Goal: Information Seeking & Learning: Learn about a topic

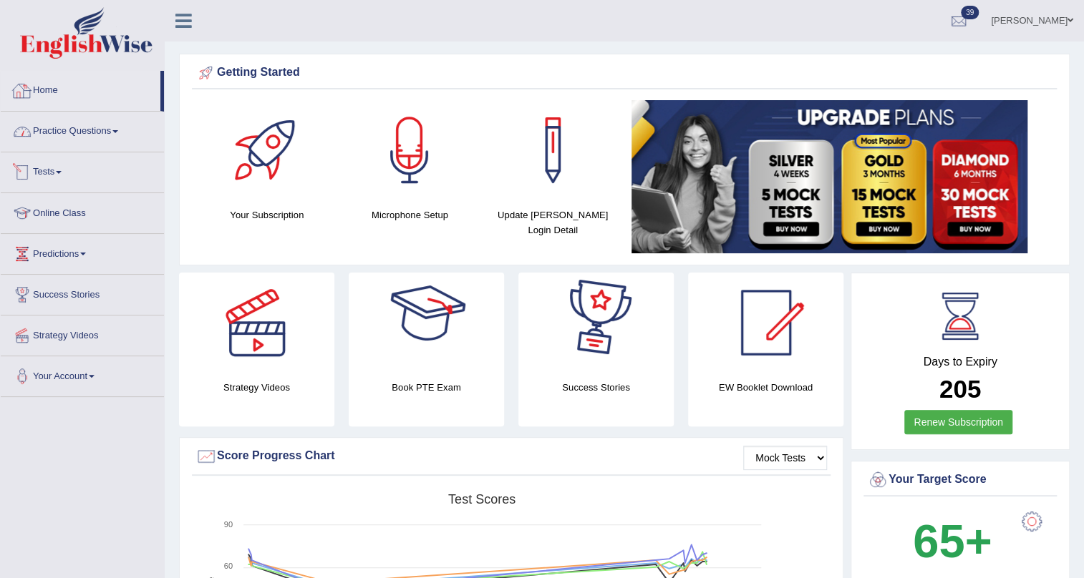
click at [67, 129] on link "Practice Questions" at bounding box center [82, 130] width 163 height 36
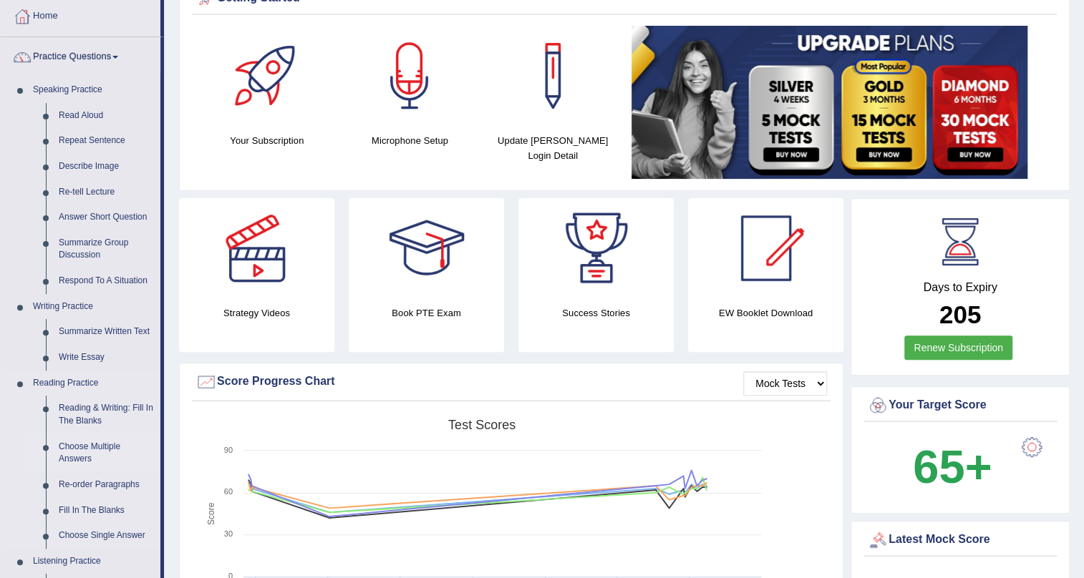
scroll to position [260, 0]
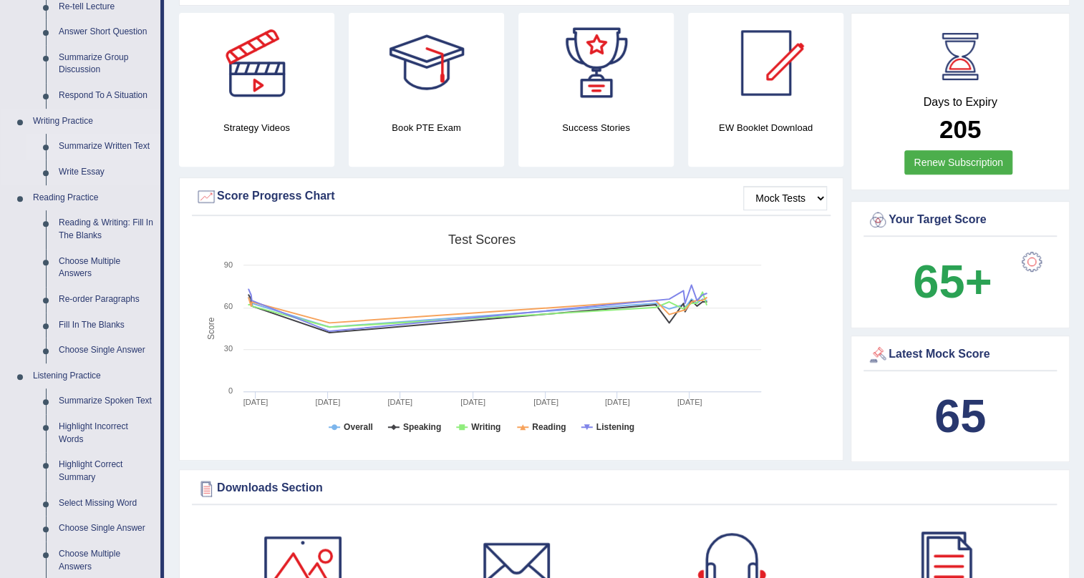
click at [101, 142] on link "Summarize Written Text" at bounding box center [106, 147] width 108 height 26
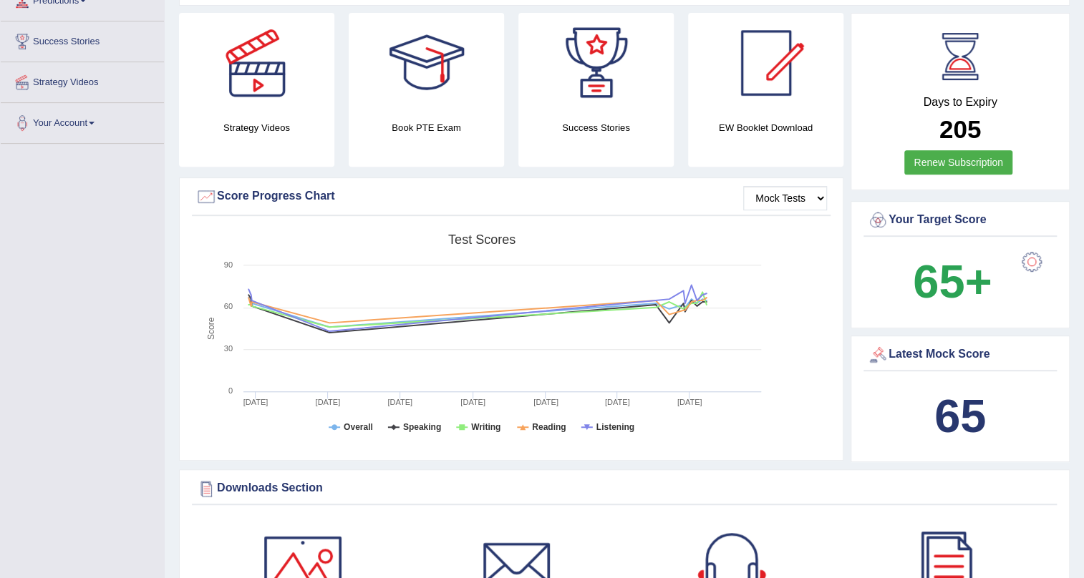
scroll to position [259, 0]
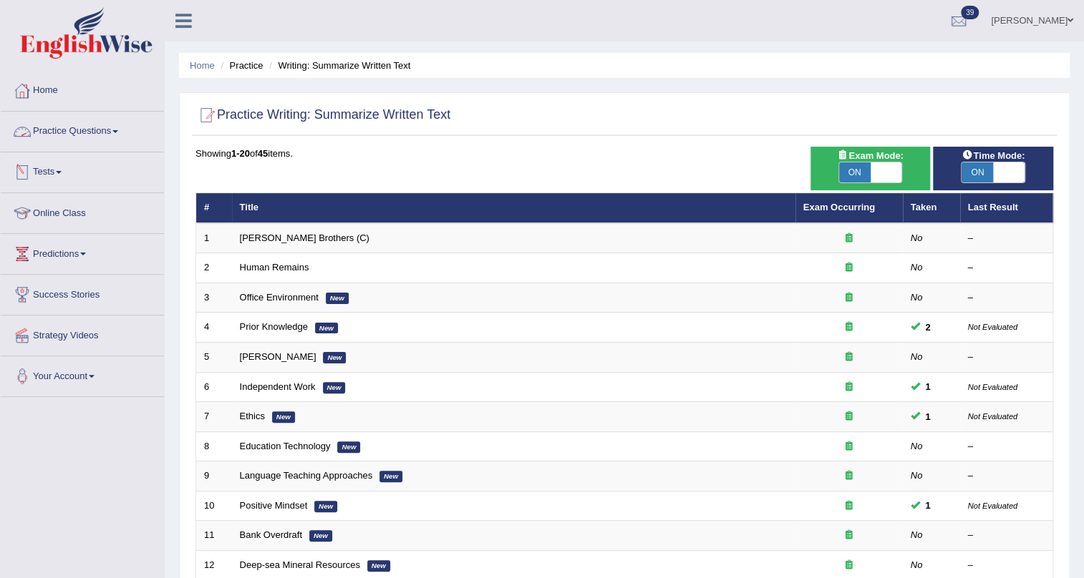
click at [84, 129] on link "Practice Questions" at bounding box center [82, 130] width 163 height 36
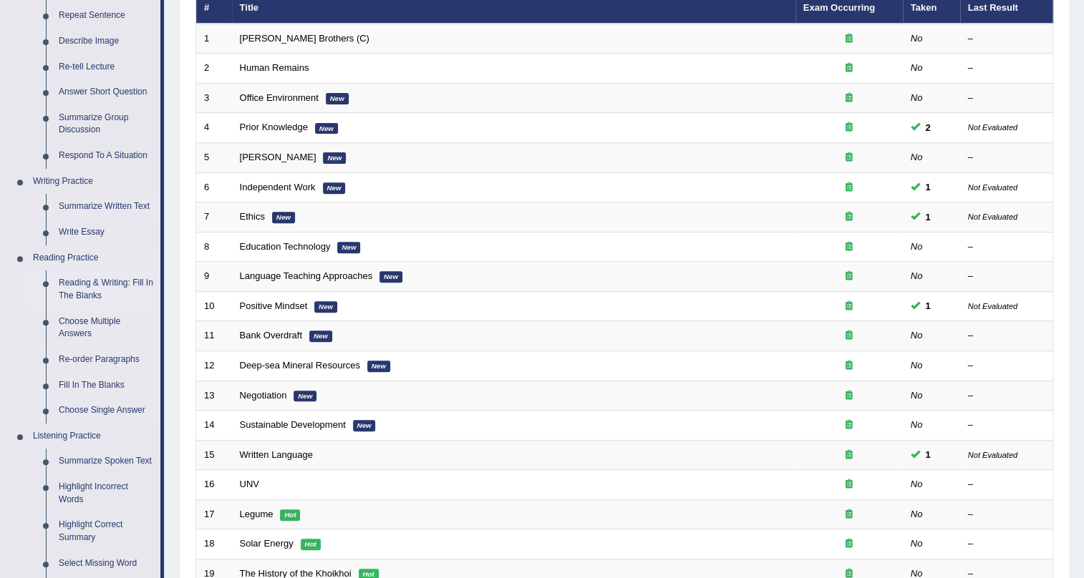
scroll to position [260, 0]
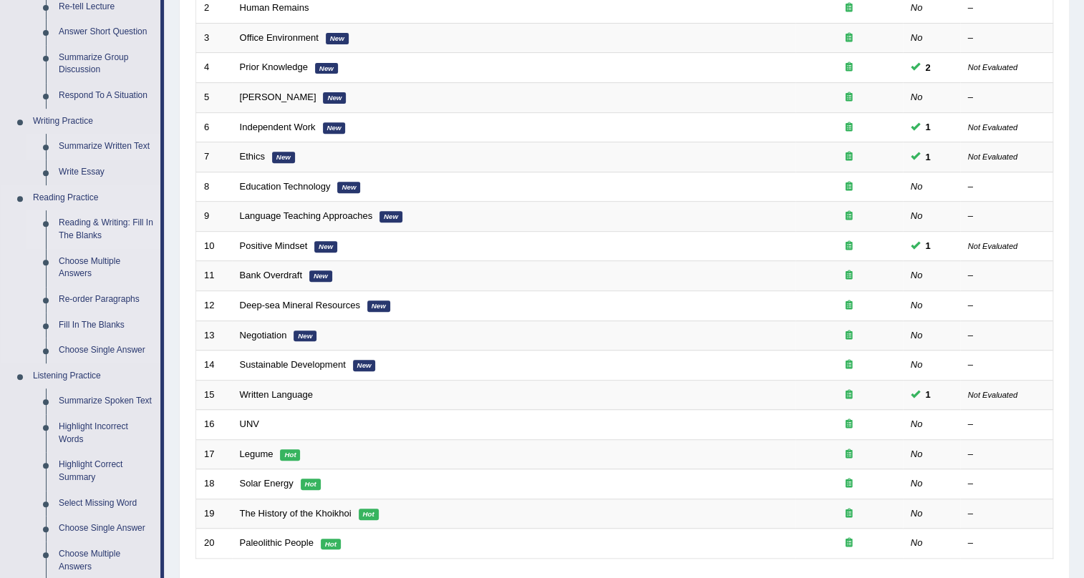
click at [108, 220] on link "Reading & Writing: Fill In The Blanks" at bounding box center [106, 229] width 108 height 38
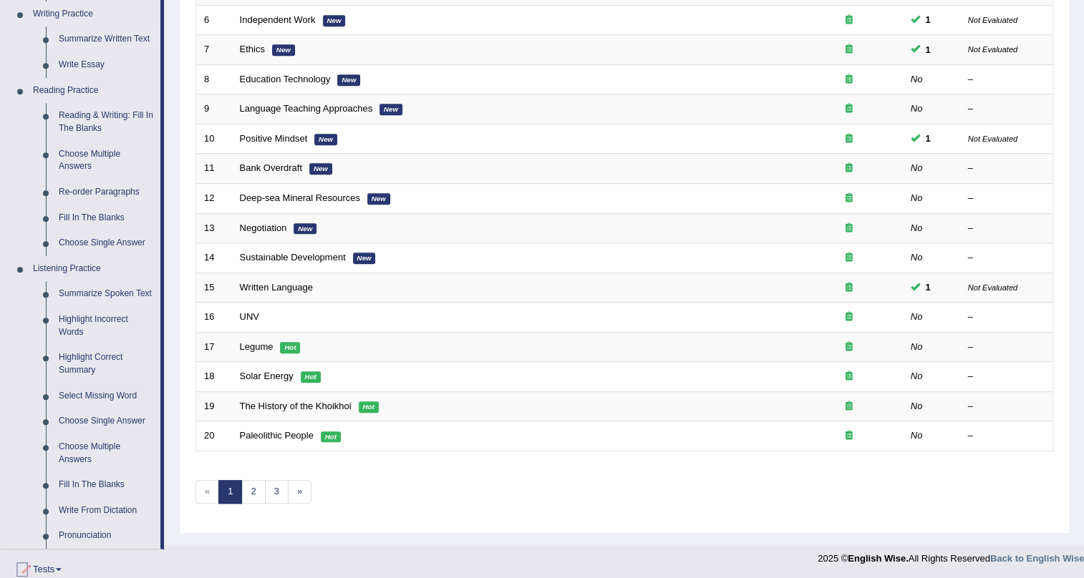
scroll to position [539, 0]
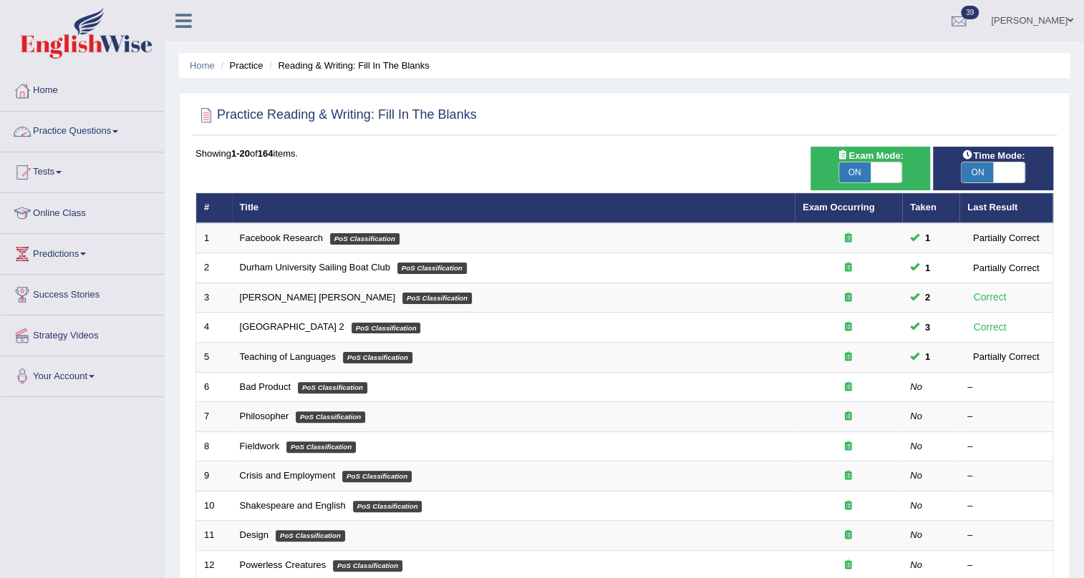
click at [85, 126] on link "Practice Questions" at bounding box center [82, 130] width 163 height 36
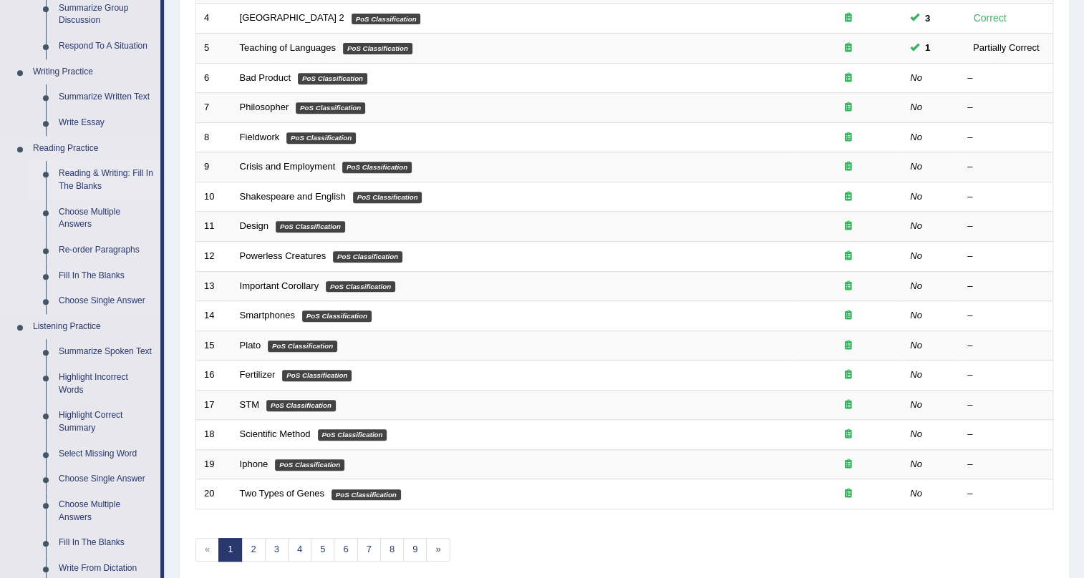
scroll to position [325, 0]
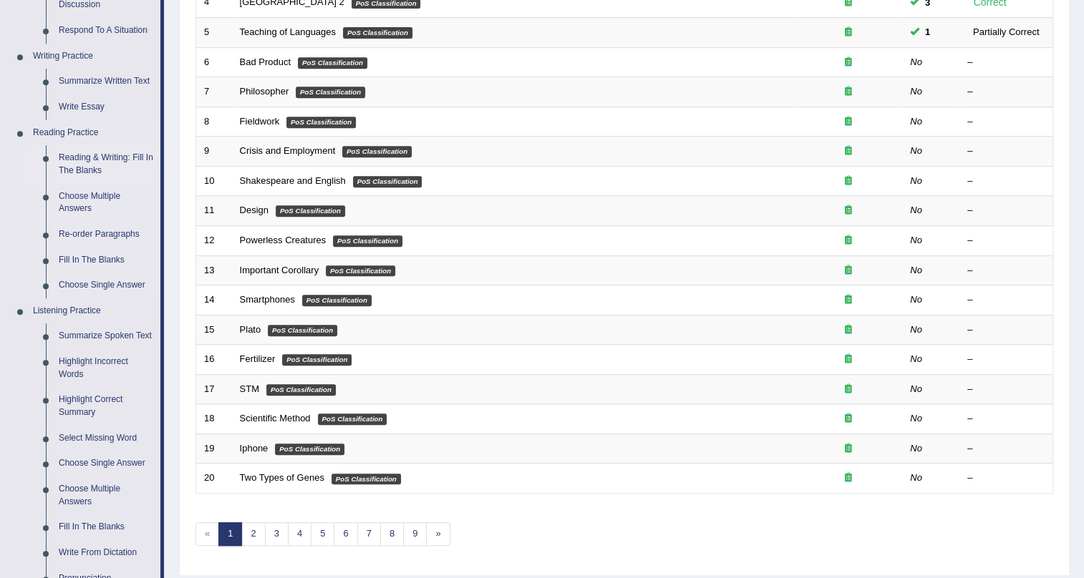
click at [106, 160] on link "Reading & Writing: Fill In The Blanks" at bounding box center [106, 164] width 108 height 38
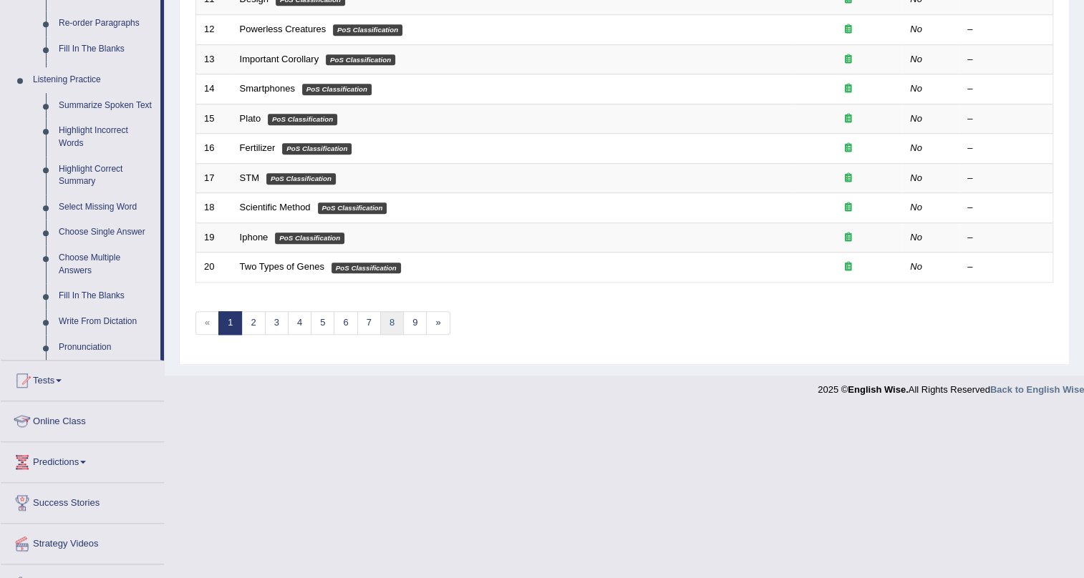
scroll to position [448, 0]
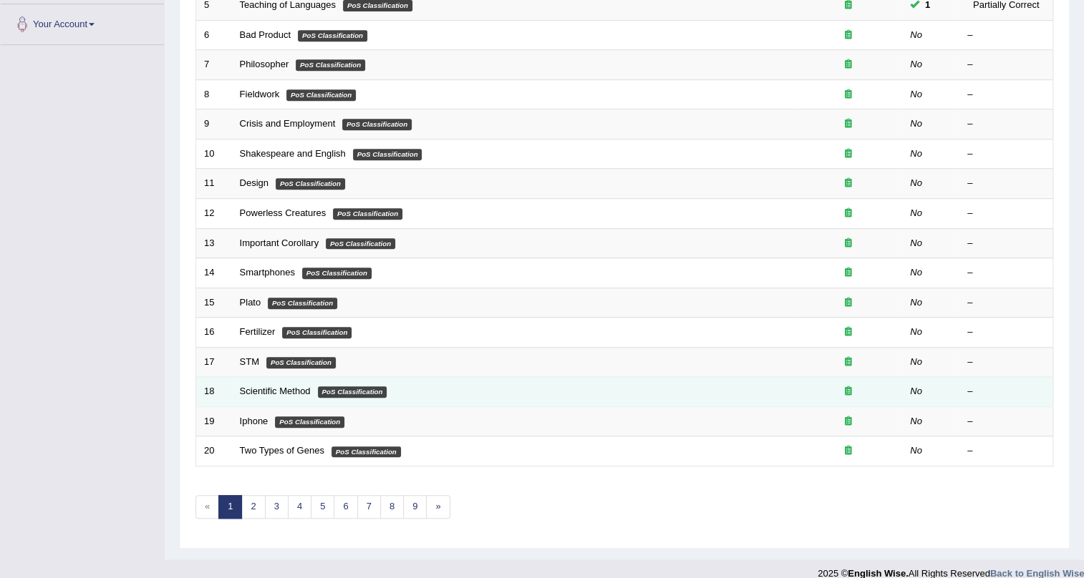
scroll to position [367, 0]
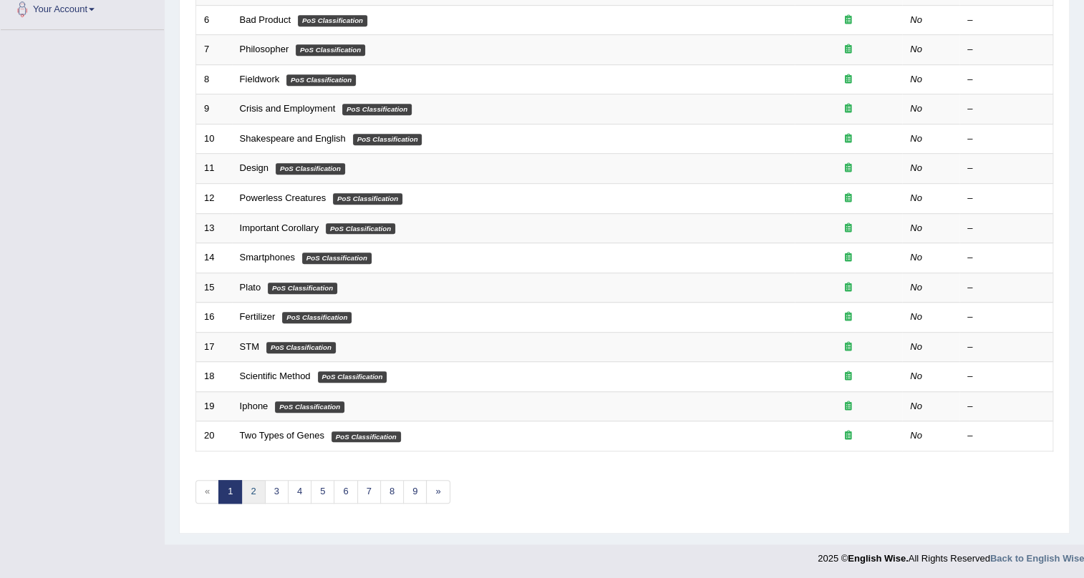
click at [251, 486] on link "2" at bounding box center [253, 492] width 24 height 24
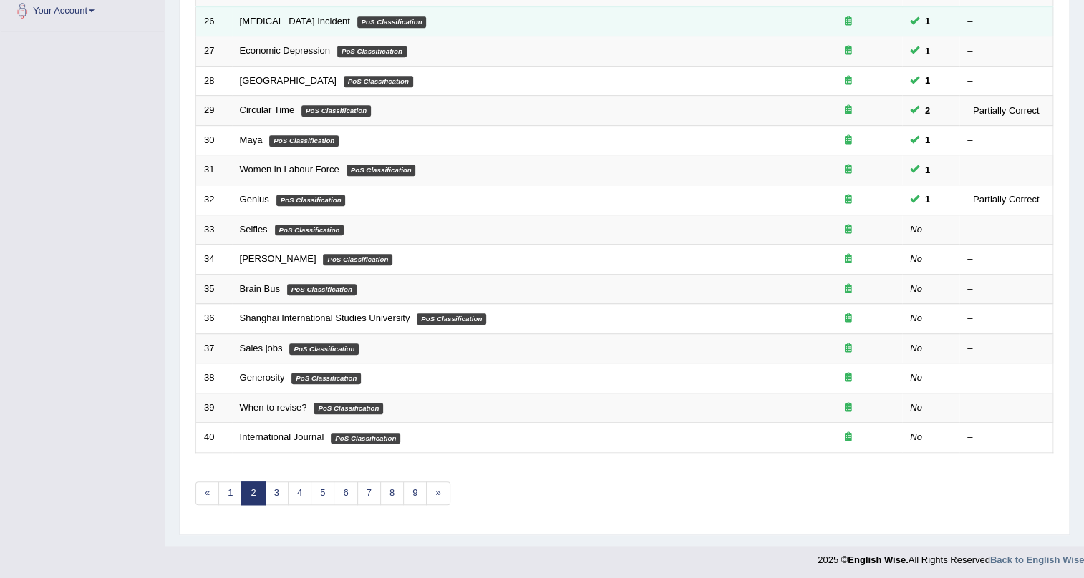
scroll to position [367, 0]
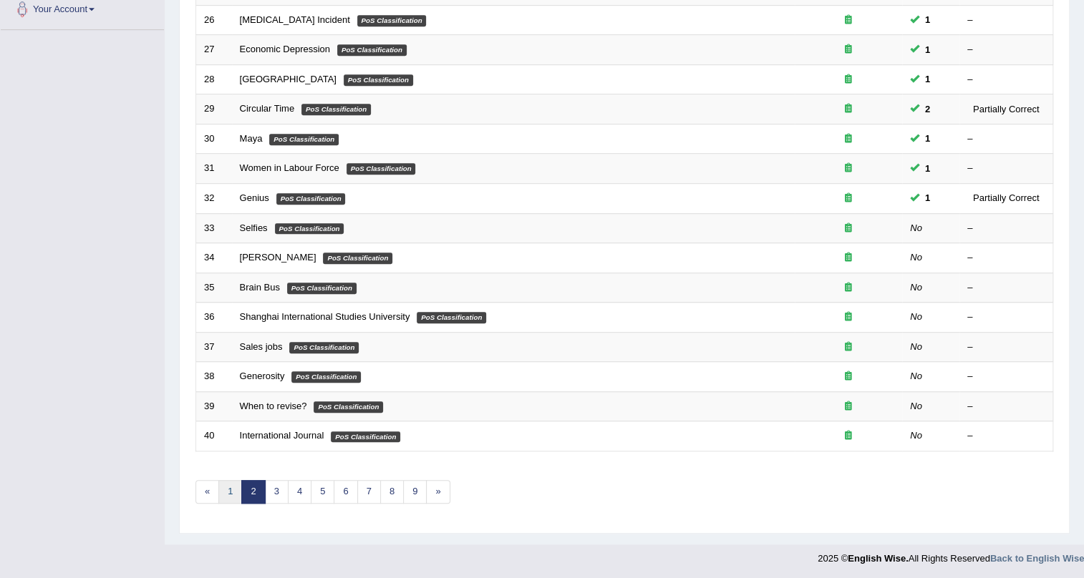
click at [225, 486] on link "1" at bounding box center [230, 492] width 24 height 24
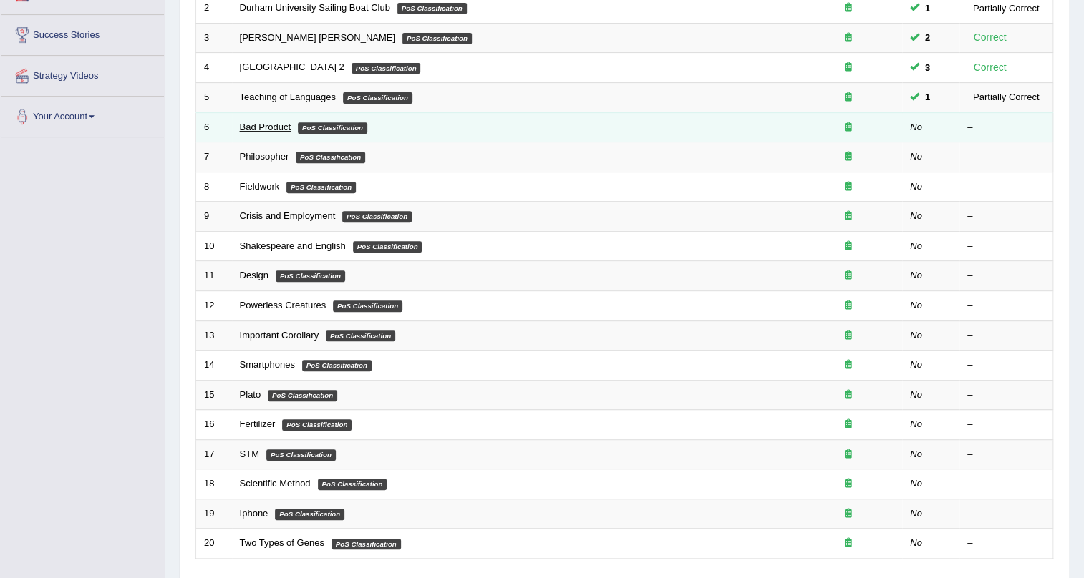
click at [253, 127] on link "Bad Product" at bounding box center [266, 127] width 52 height 11
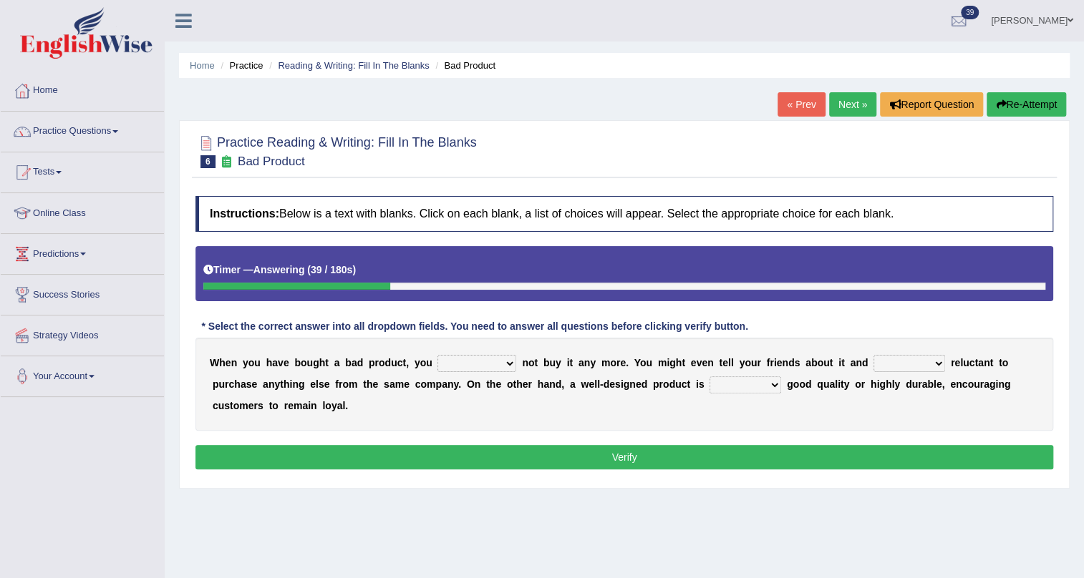
click at [508, 360] on select "would have should have should" at bounding box center [476, 363] width 79 height 17
select select "would"
click at [437, 355] on select "would have should have should" at bounding box center [476, 363] width 79 height 17
click at [920, 364] on select "is are be being" at bounding box center [909, 363] width 72 height 17
select select "being"
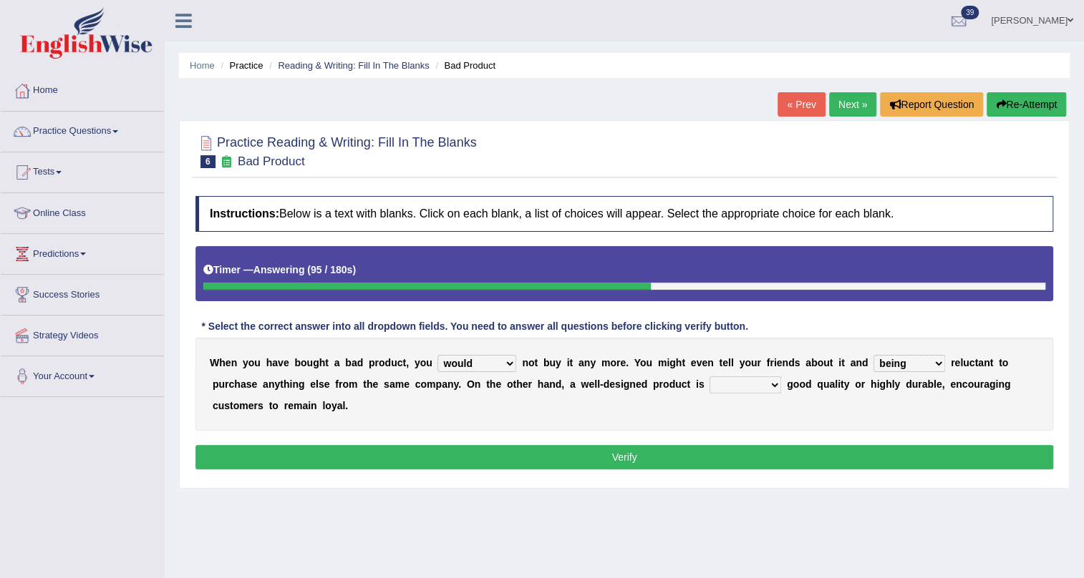
click at [873, 355] on select "is are be being" at bounding box center [909, 363] width 72 height 17
click at [768, 389] on select "both also neither either" at bounding box center [745, 385] width 72 height 17
select select "also"
click at [709, 377] on select "both also neither either" at bounding box center [745, 385] width 72 height 17
click at [635, 452] on button "Verify" at bounding box center [624, 457] width 858 height 24
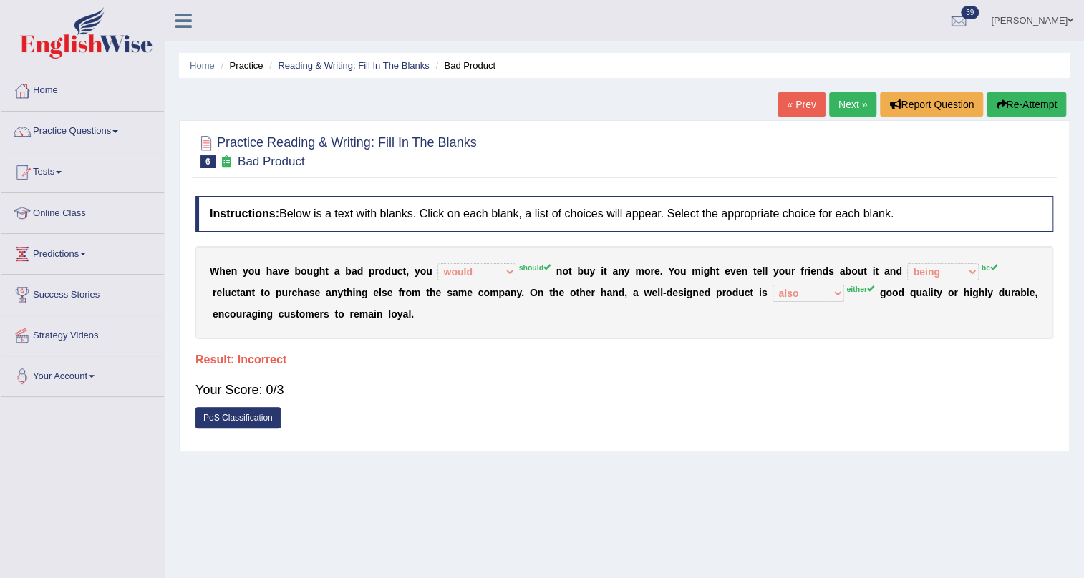
click at [1024, 100] on button "Re-Attempt" at bounding box center [1025, 104] width 79 height 24
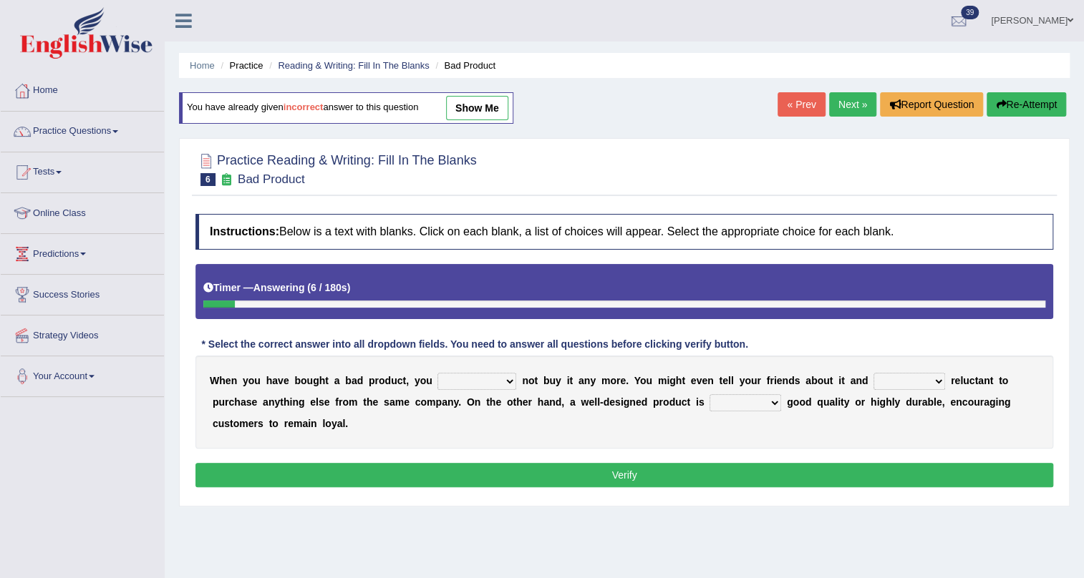
click at [501, 384] on select "would have should have should" at bounding box center [476, 381] width 79 height 17
select select "should"
click at [437, 373] on select "would have should have should" at bounding box center [476, 381] width 79 height 17
click at [909, 381] on select "is are be being" at bounding box center [909, 381] width 72 height 17
select select "be"
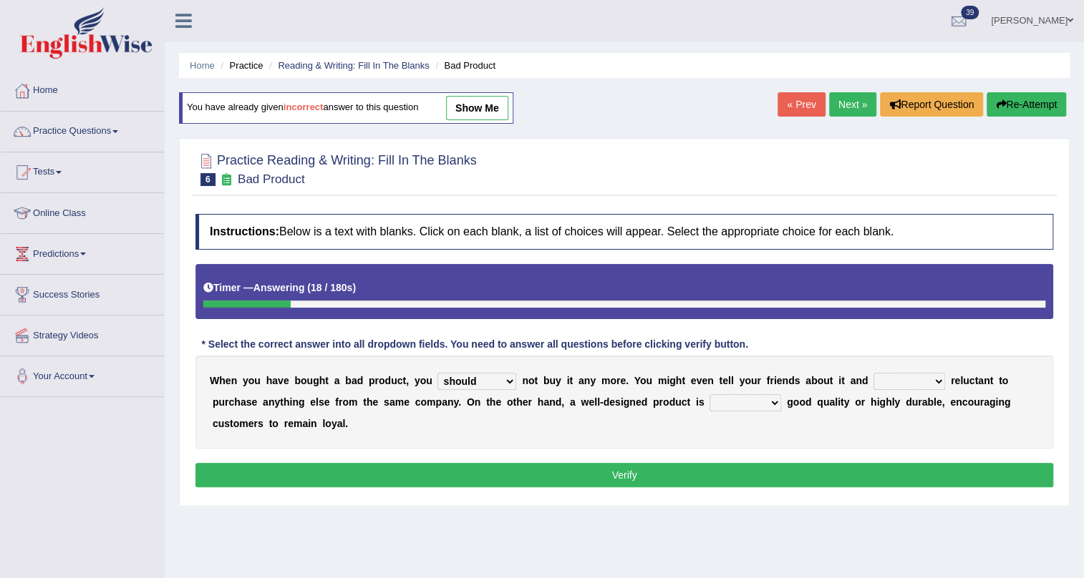
click at [873, 373] on select "is are be being" at bounding box center [909, 381] width 72 height 17
click at [766, 404] on select "both also neither either" at bounding box center [745, 402] width 72 height 17
select select "either"
click at [709, 394] on select "both also neither either" at bounding box center [745, 402] width 72 height 17
click at [540, 470] on button "Verify" at bounding box center [624, 475] width 858 height 24
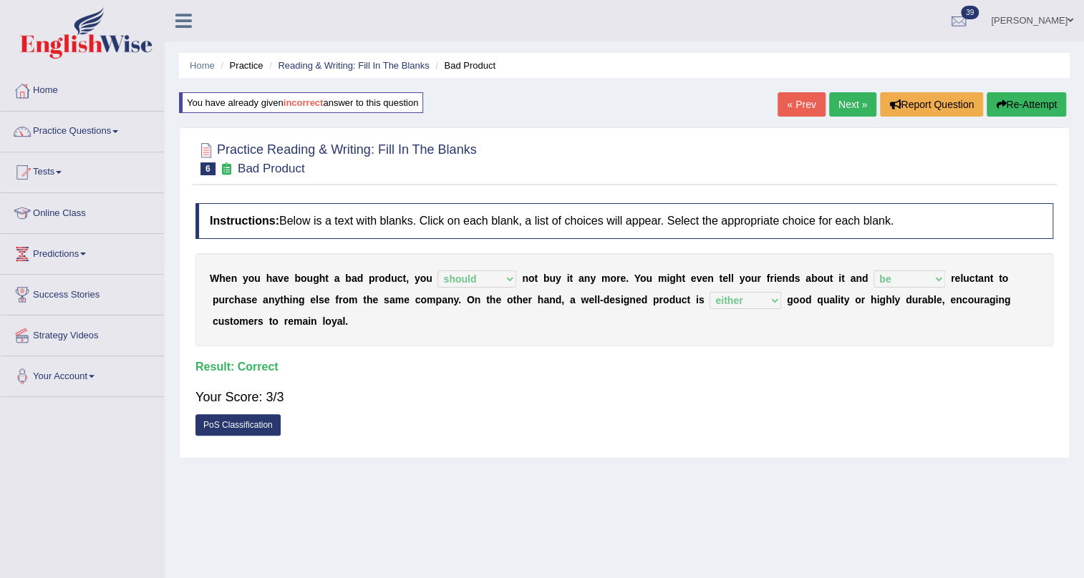
click at [848, 107] on link "Next »" at bounding box center [852, 104] width 47 height 24
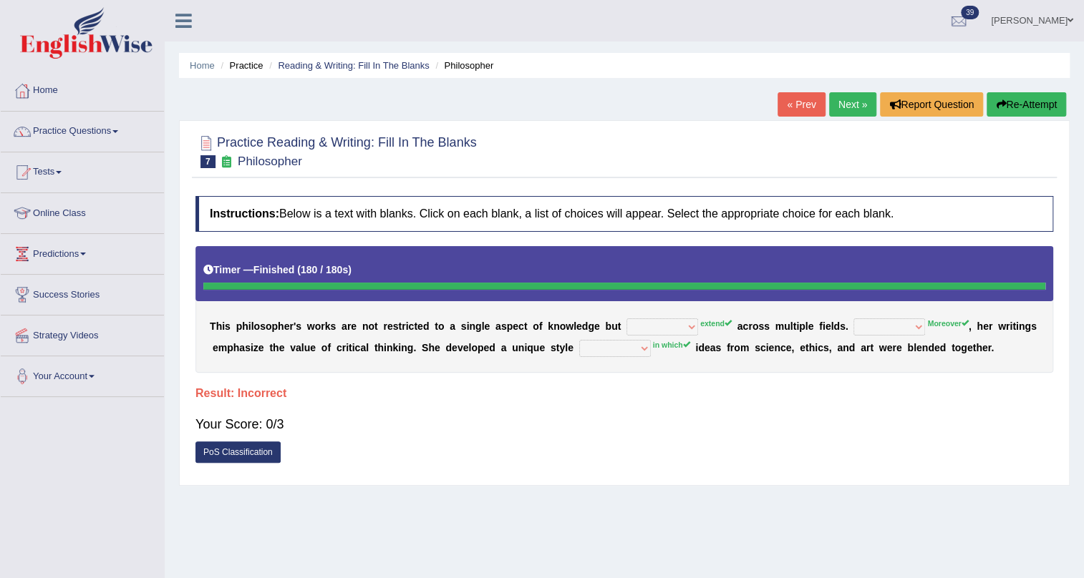
click at [1019, 107] on button "Re-Attempt" at bounding box center [1025, 104] width 79 height 24
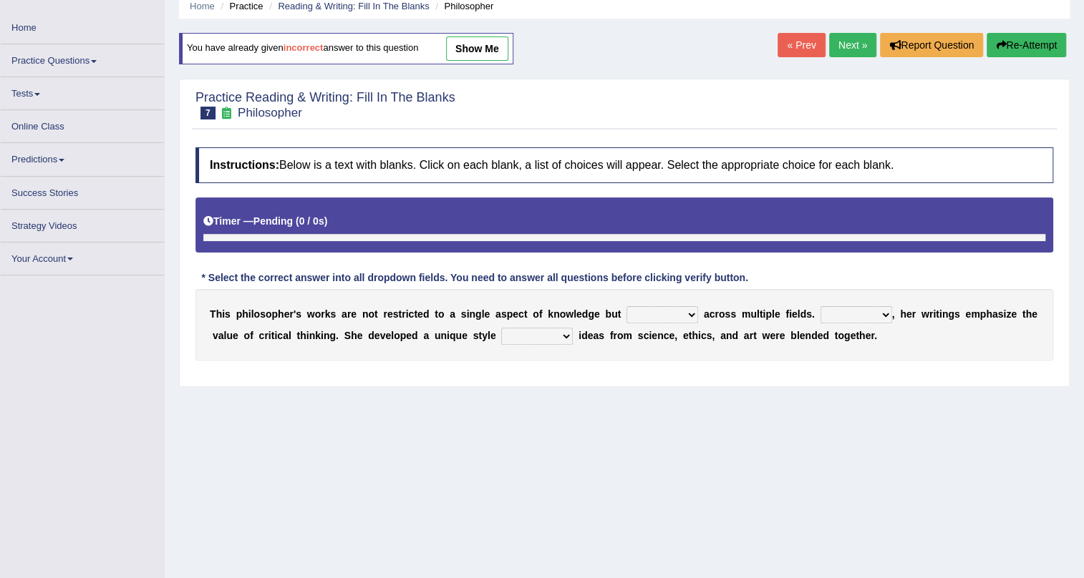
scroll to position [165, 0]
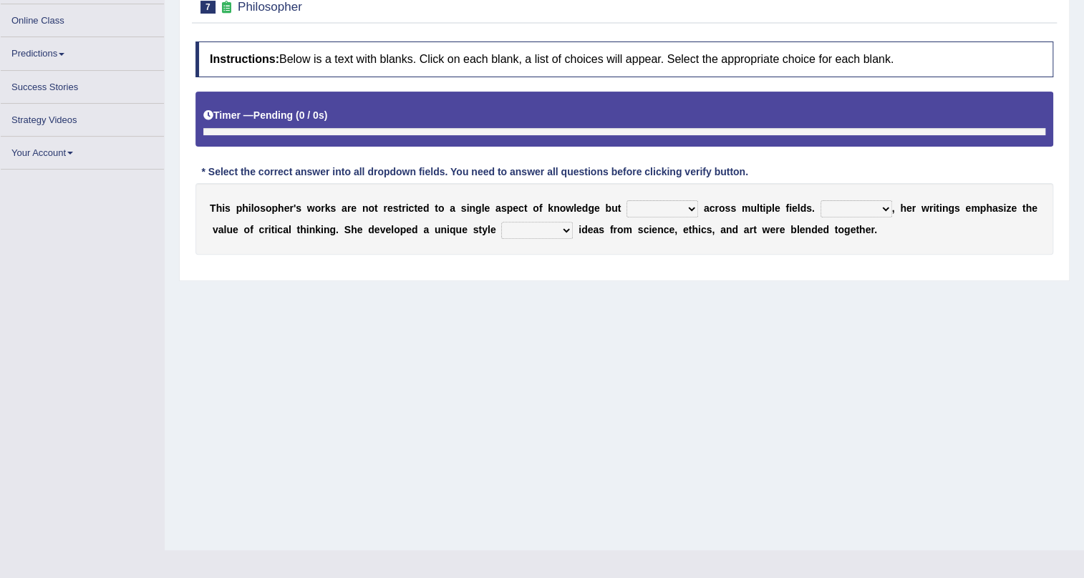
click at [681, 210] on select "constrain contain assemble extend" at bounding box center [662, 208] width 72 height 17
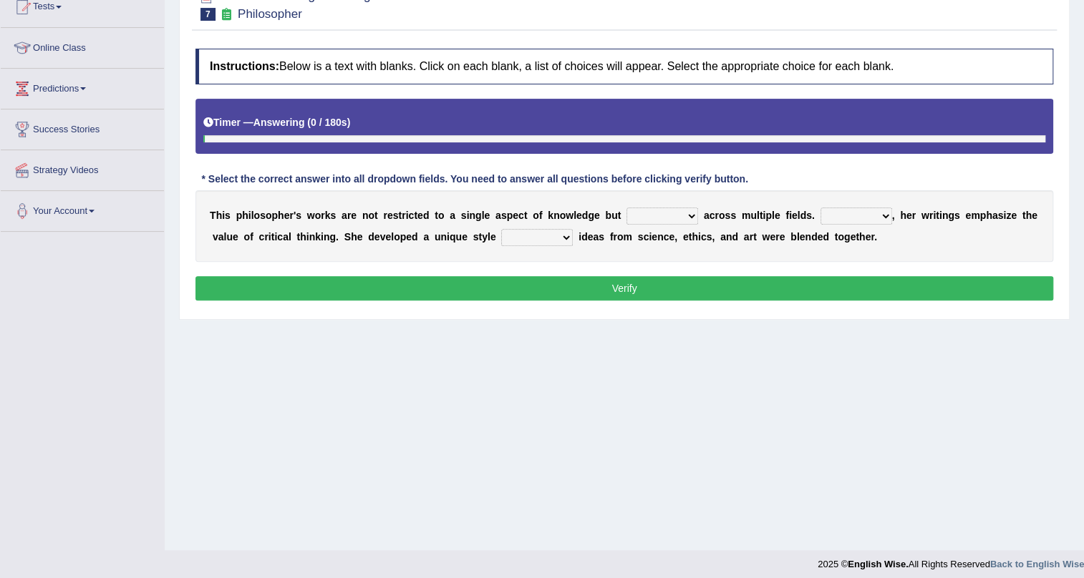
scroll to position [173, 0]
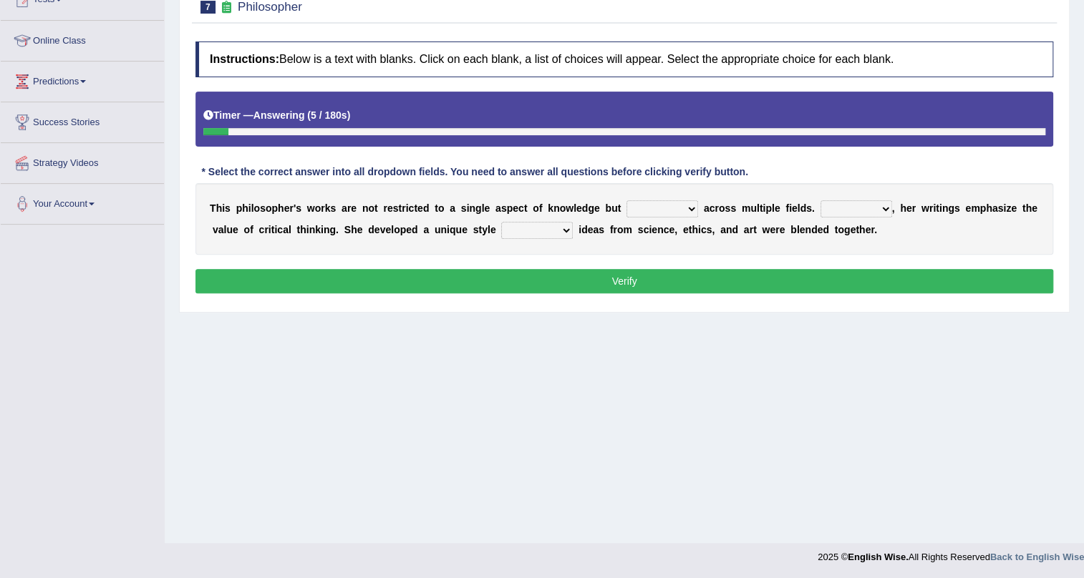
select select "extend"
click at [626, 200] on select "constrain contain assemble extend" at bounding box center [662, 208] width 72 height 17
click at [870, 205] on select "Rather So Moreover Likely" at bounding box center [856, 208] width 72 height 17
select select "Moreover"
click at [820, 200] on select "Rather So Moreover Likely" at bounding box center [856, 208] width 72 height 17
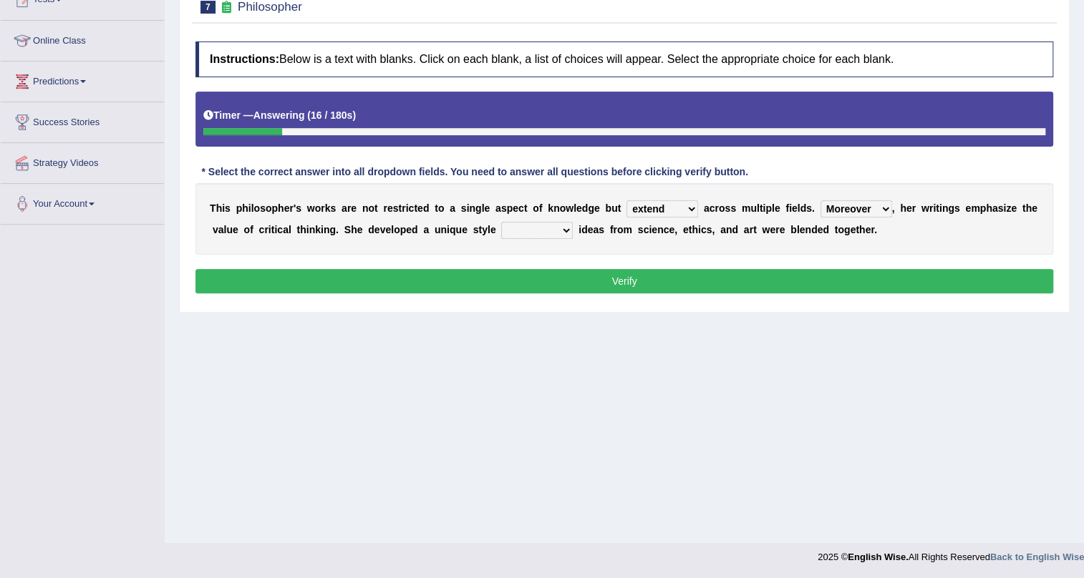
click at [558, 227] on select "in that that which in which" at bounding box center [537, 230] width 72 height 17
select select "in which"
click at [501, 222] on select "in that that which in which" at bounding box center [537, 230] width 72 height 17
click at [658, 275] on button "Verify" at bounding box center [624, 281] width 858 height 24
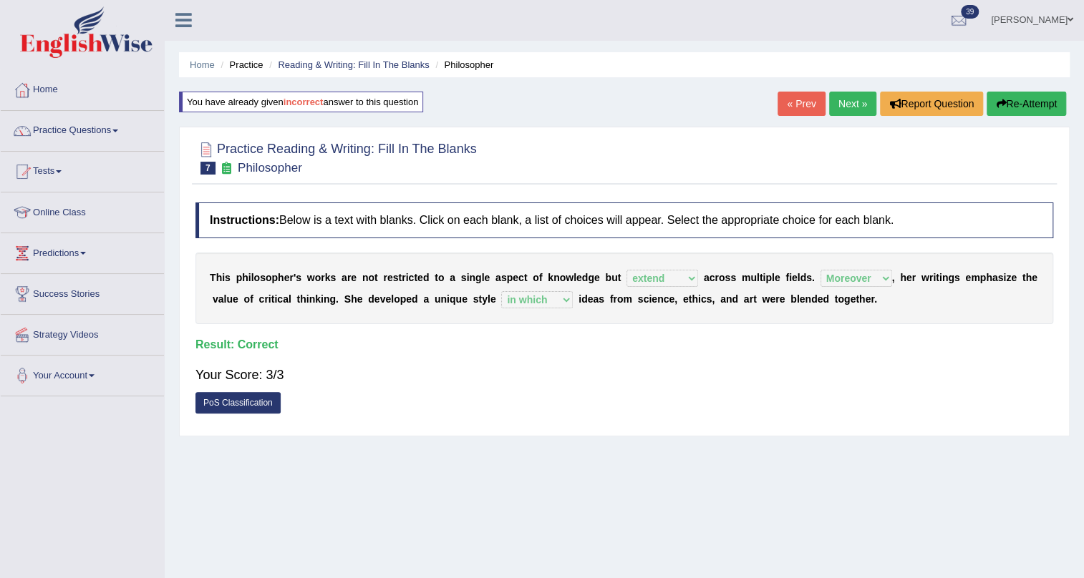
scroll to position [0, 0]
click at [848, 105] on link "Next »" at bounding box center [852, 104] width 47 height 24
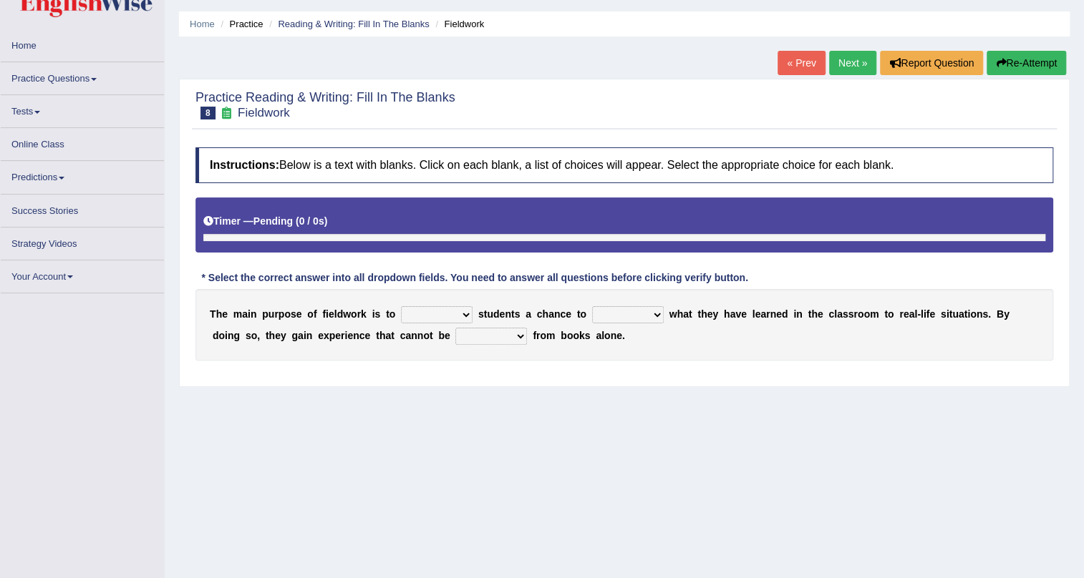
scroll to position [64, 0]
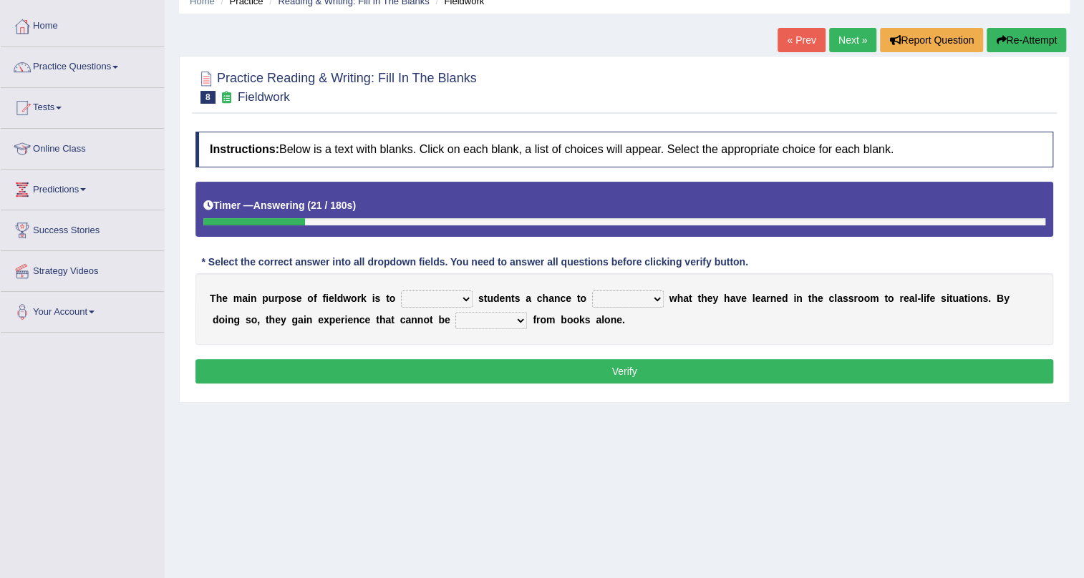
click at [450, 296] on select "resemble stow rave offer" at bounding box center [437, 299] width 72 height 17
select select "resemble"
click at [401, 291] on select "resemble stow rave offer" at bounding box center [437, 299] width 72 height 17
click at [646, 301] on select "compare align apply dismount" at bounding box center [628, 299] width 72 height 17
click at [460, 295] on select "resemble stow rave offer" at bounding box center [437, 299] width 72 height 17
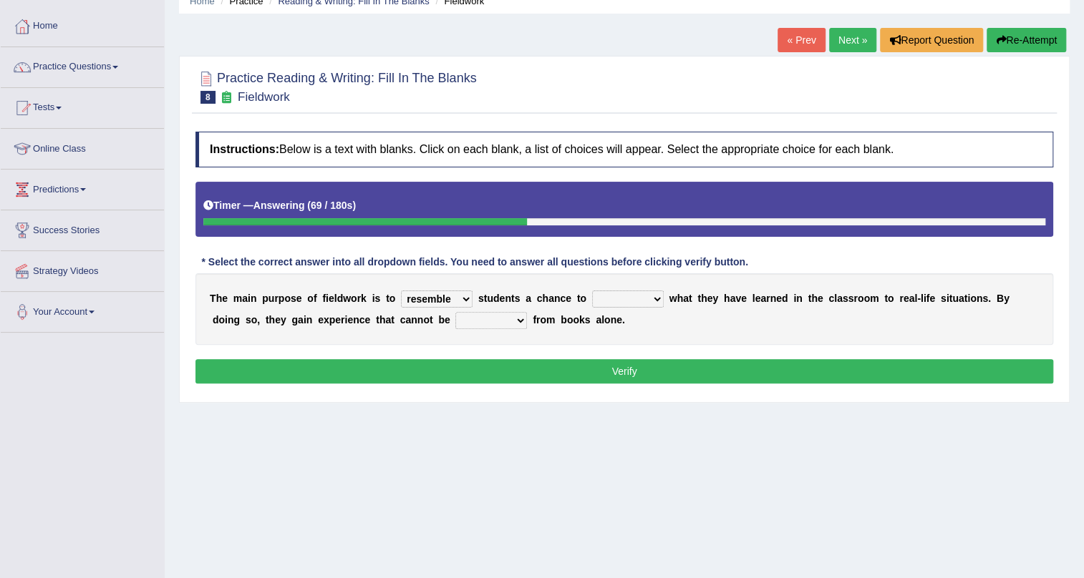
click at [401, 291] on select "resemble stow rave offer" at bounding box center [437, 299] width 72 height 17
click at [649, 294] on select "compare align apply dismount" at bounding box center [628, 299] width 72 height 17
select select "apply"
click at [592, 291] on select "compare align apply dismount" at bounding box center [628, 299] width 72 height 17
click at [507, 319] on select "originated prepared obtained touted" at bounding box center [491, 320] width 72 height 17
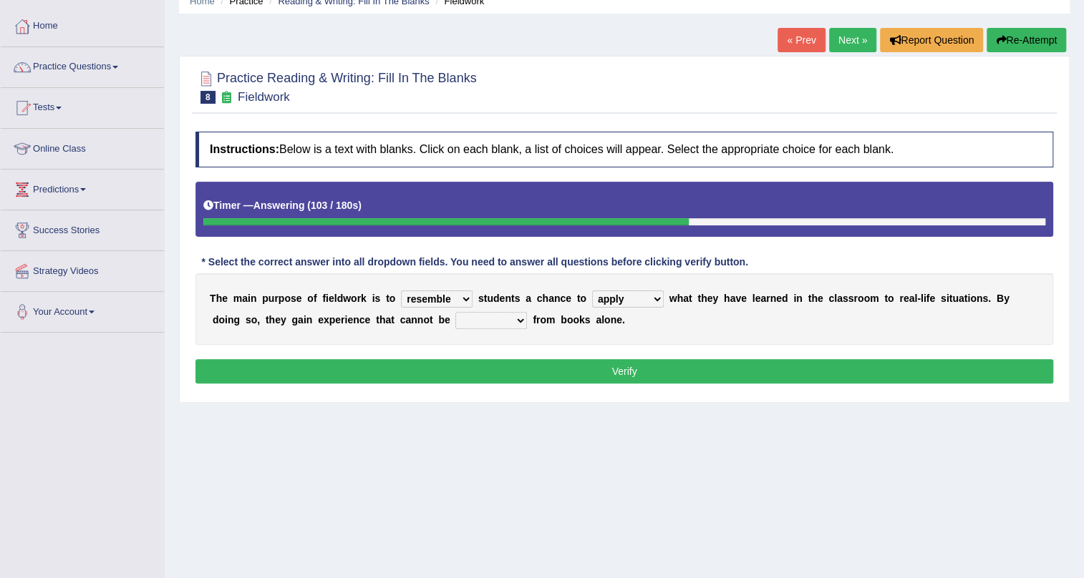
select select "obtained"
click at [455, 312] on select "originated prepared obtained touted" at bounding box center [491, 320] width 72 height 17
click at [566, 369] on button "Verify" at bounding box center [624, 371] width 858 height 24
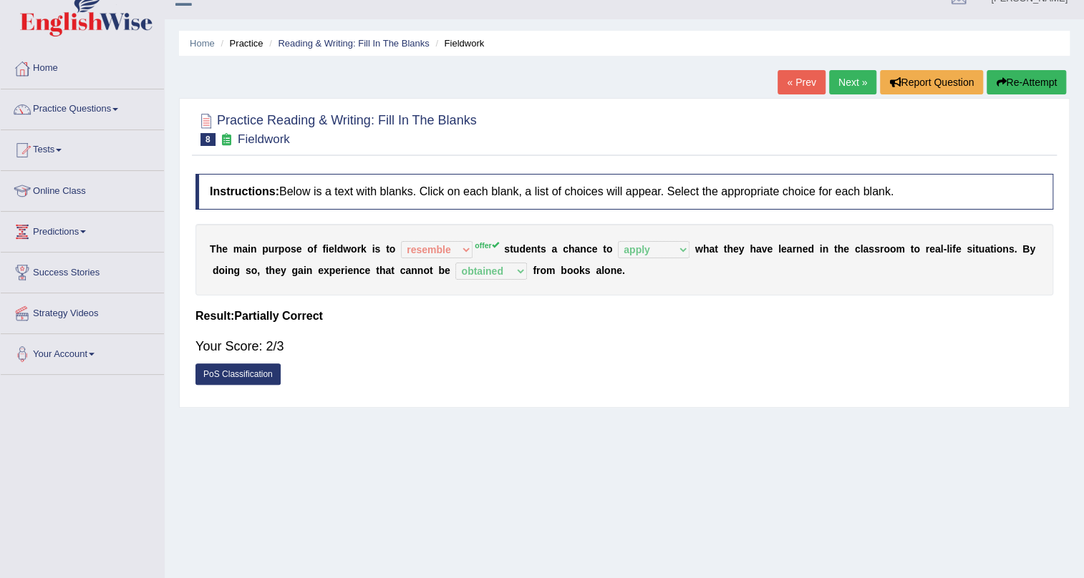
scroll to position [0, 0]
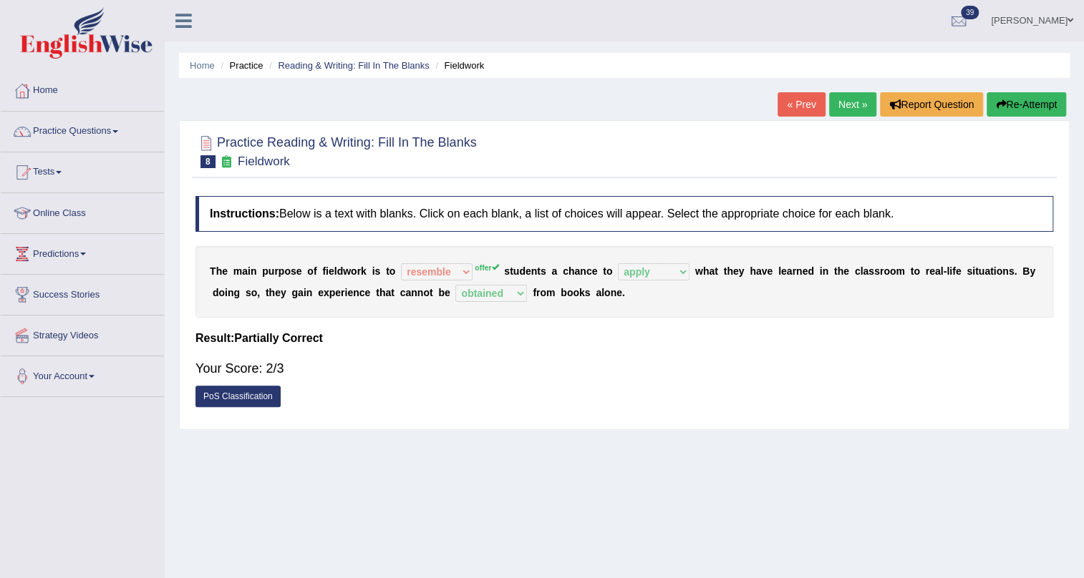
click at [835, 102] on link "Next »" at bounding box center [852, 104] width 47 height 24
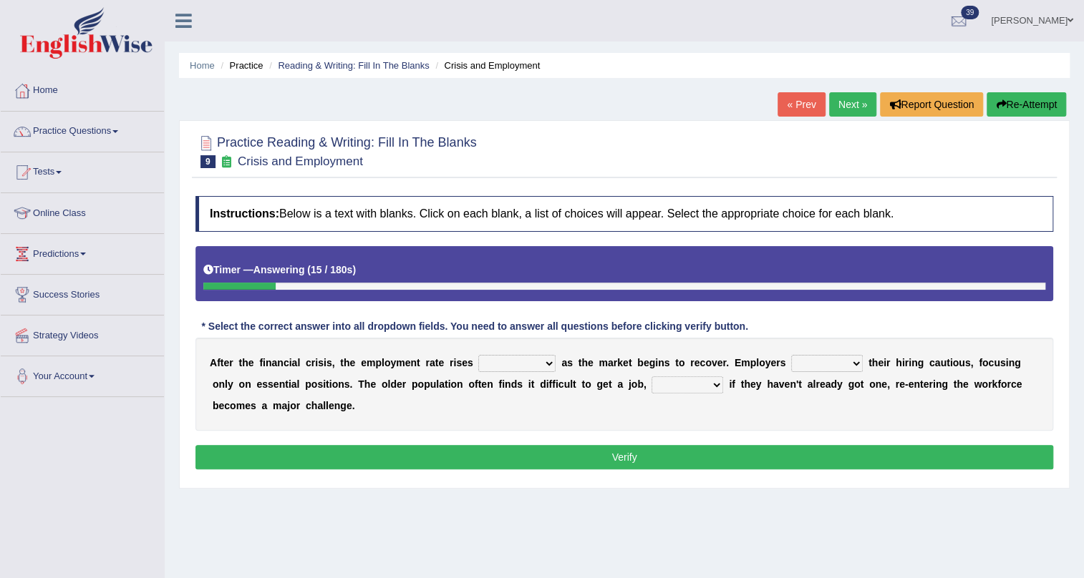
click at [550, 363] on select "normally conversely strenuously sharply" at bounding box center [516, 363] width 77 height 17
select select "sharply"
click at [478, 355] on select "normally conversely strenuously sharply" at bounding box center [516, 363] width 77 height 17
click at [854, 364] on select "keeping kept keep are kept" at bounding box center [827, 363] width 72 height 17
select select "are kept"
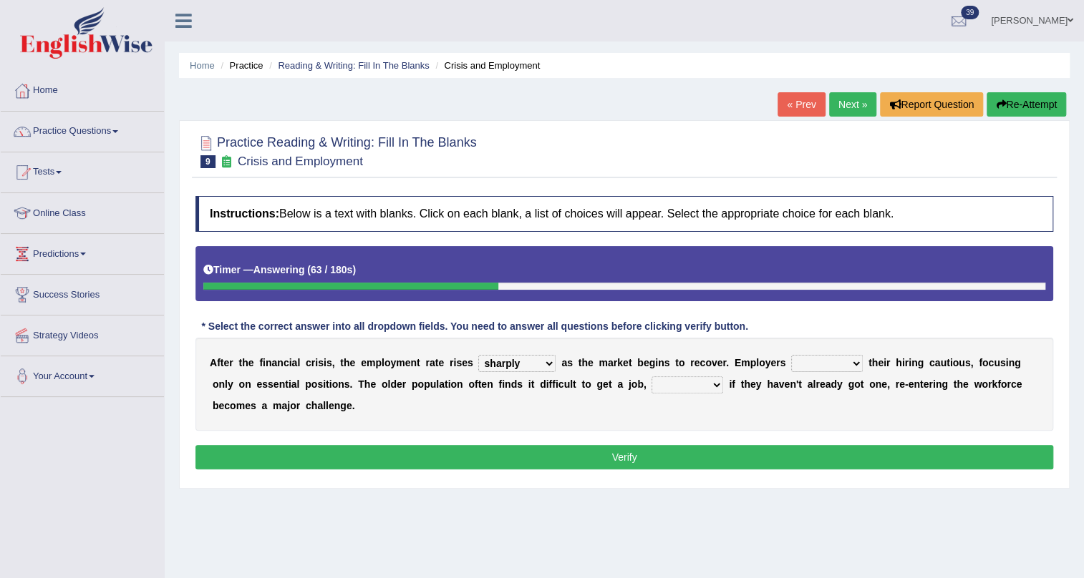
click at [791, 355] on select "keeping kept keep are kept" at bounding box center [827, 363] width 72 height 17
click at [708, 387] on select "although while then because" at bounding box center [687, 385] width 72 height 17
select select "while"
click at [651, 377] on select "although while then because" at bounding box center [687, 385] width 72 height 17
click at [540, 361] on select "normally conversely strenuously sharply" at bounding box center [516, 363] width 77 height 17
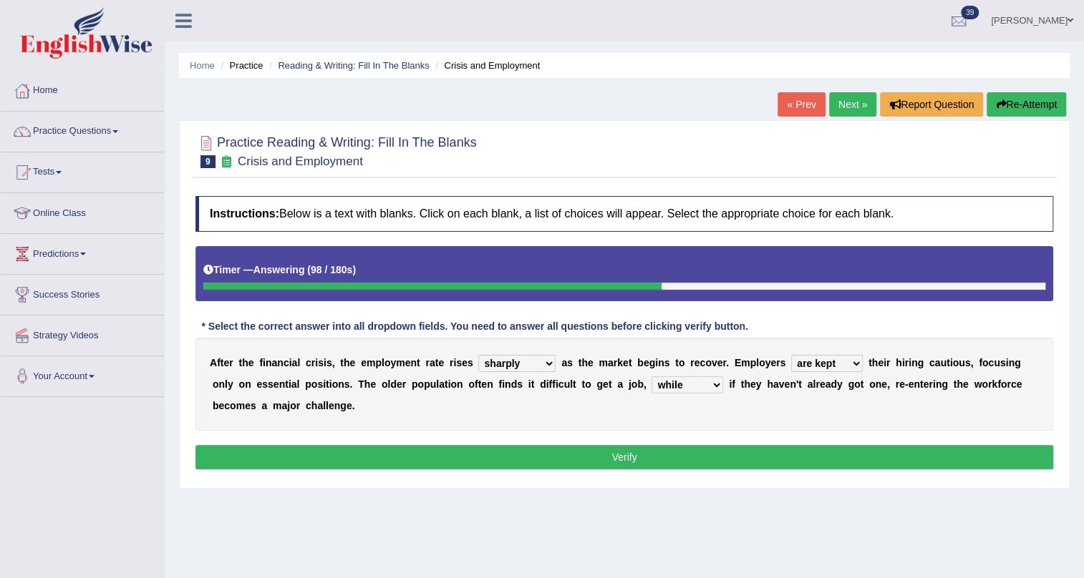
click at [478, 355] on select "normally conversely strenuously sharply" at bounding box center [516, 363] width 77 height 17
click at [591, 465] on button "Verify" at bounding box center [624, 457] width 858 height 24
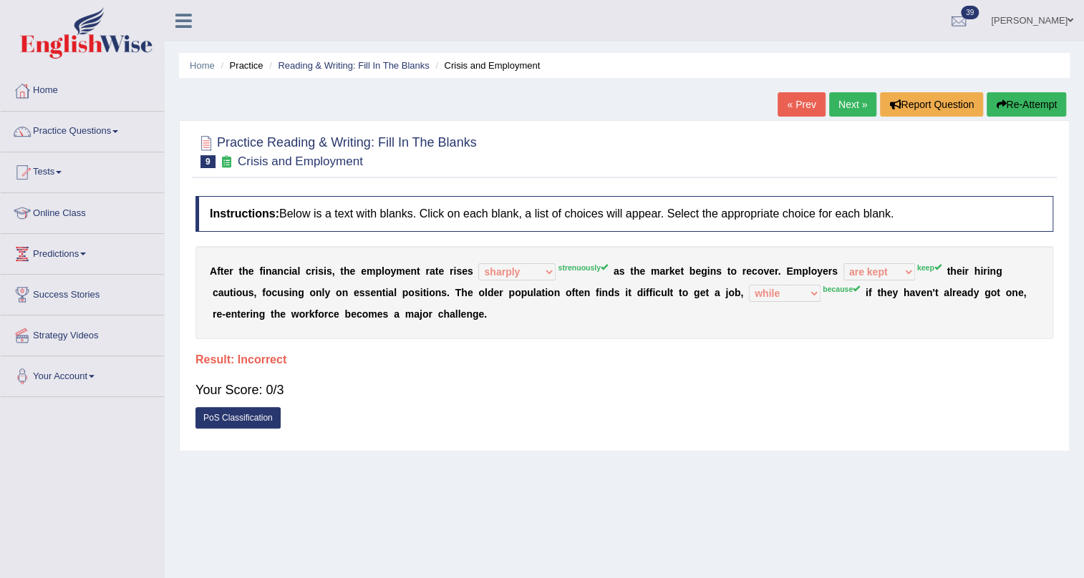
click at [1021, 98] on button "Re-Attempt" at bounding box center [1025, 104] width 79 height 24
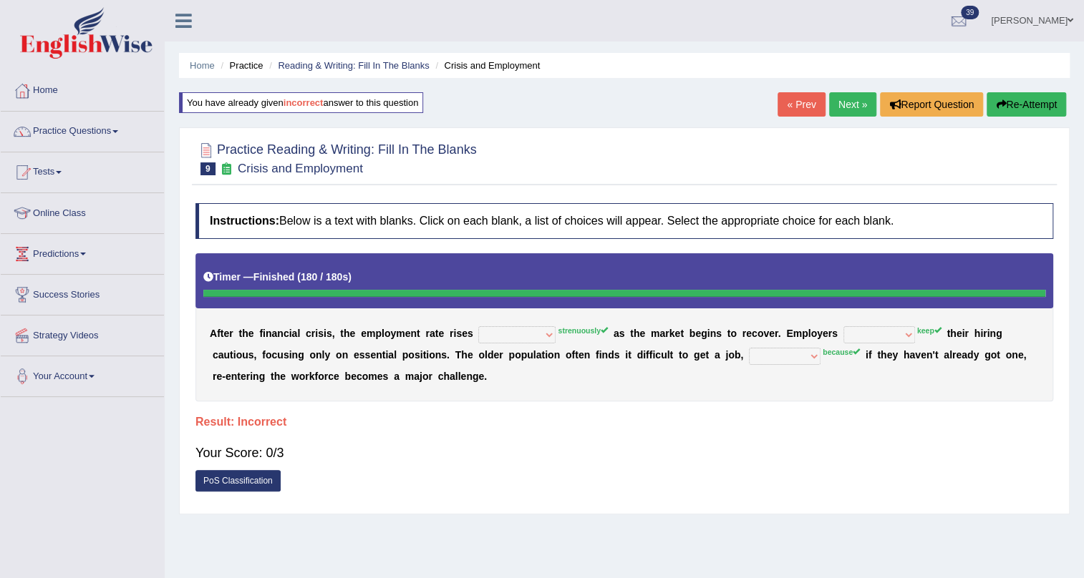
click at [1004, 110] on button "Re-Attempt" at bounding box center [1025, 104] width 79 height 24
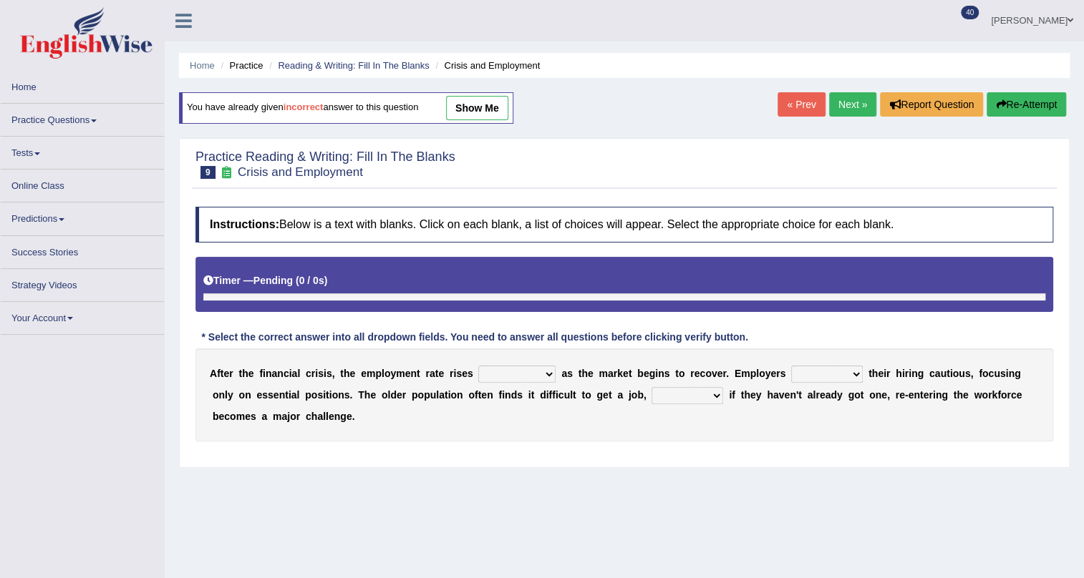
click at [544, 372] on select "normally conversely strenuously sharply" at bounding box center [516, 374] width 77 height 17
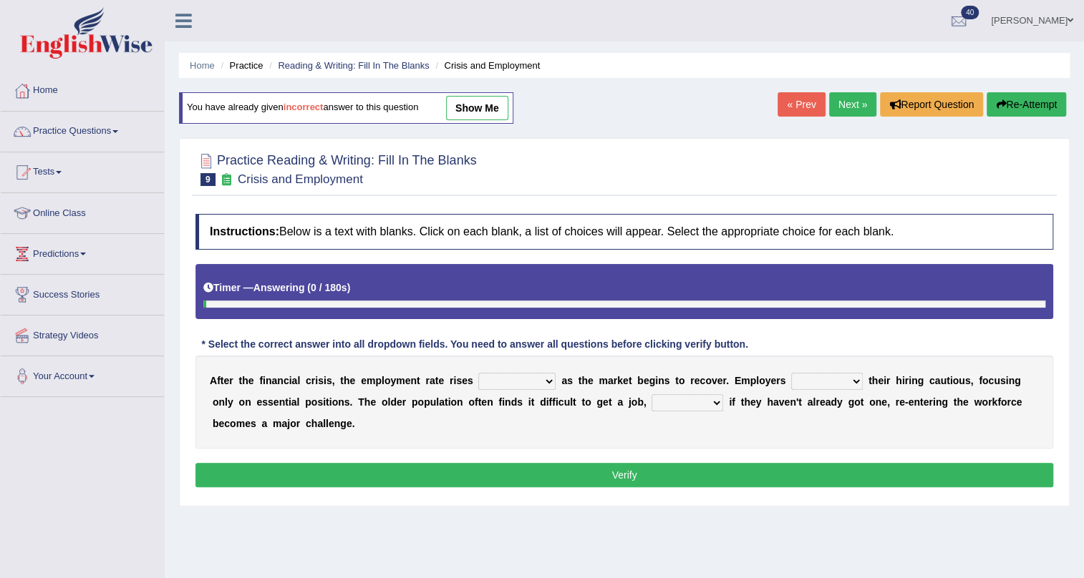
select select "strenuously"
click at [478, 373] on select "normally conversely strenuously sharply" at bounding box center [516, 381] width 77 height 17
click at [841, 383] on select "keeping kept keep are kept" at bounding box center [827, 381] width 72 height 17
select select "keep"
click at [791, 373] on select "keeping kept keep are kept" at bounding box center [827, 381] width 72 height 17
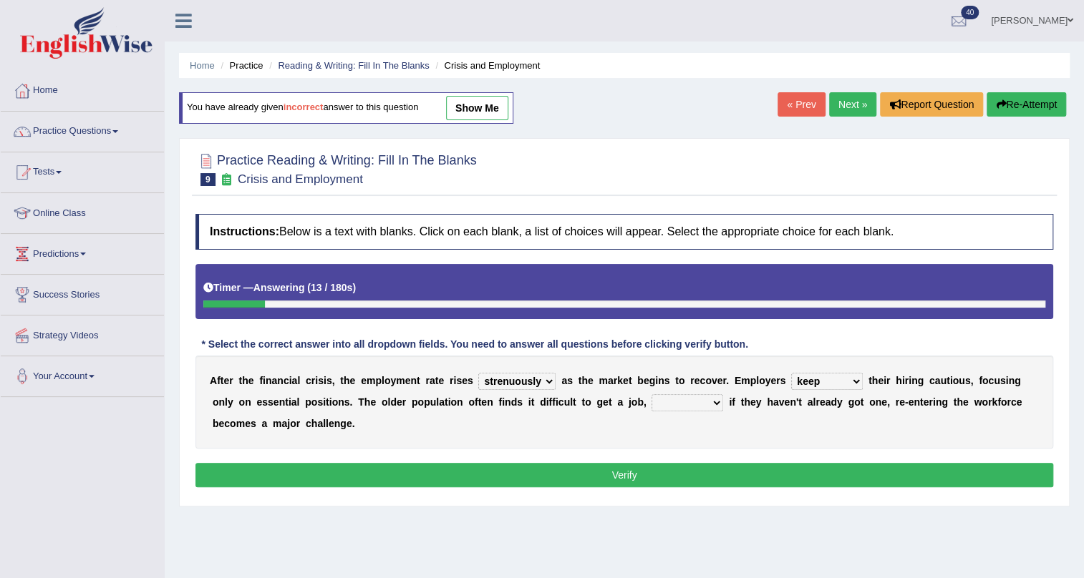
click at [714, 404] on select "although while then because" at bounding box center [687, 402] width 72 height 17
select select "because"
click at [651, 394] on select "although while then because" at bounding box center [687, 402] width 72 height 17
click at [515, 472] on button "Verify" at bounding box center [624, 475] width 858 height 24
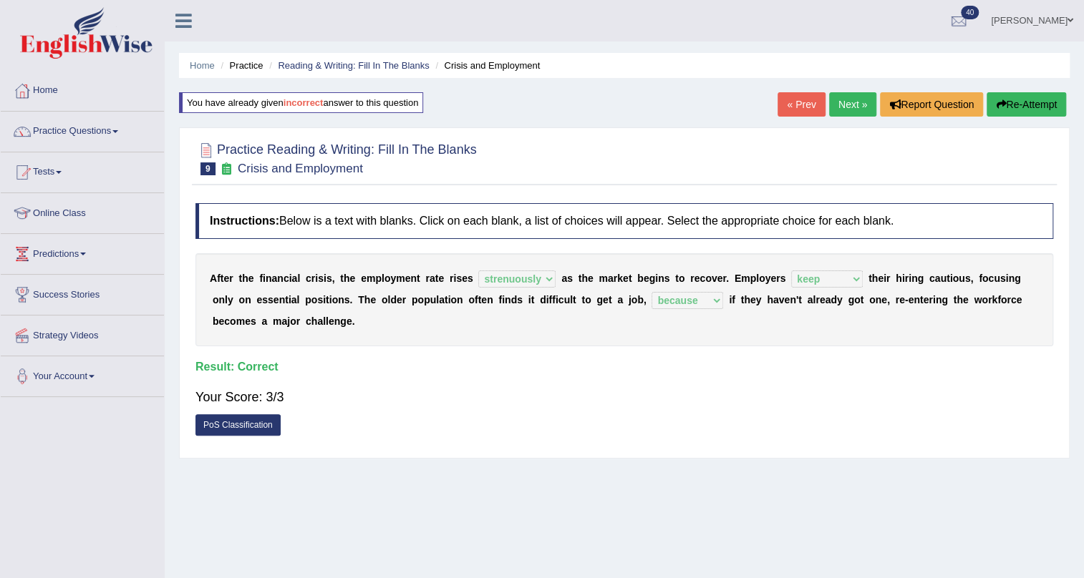
click at [845, 105] on link "Next »" at bounding box center [852, 104] width 47 height 24
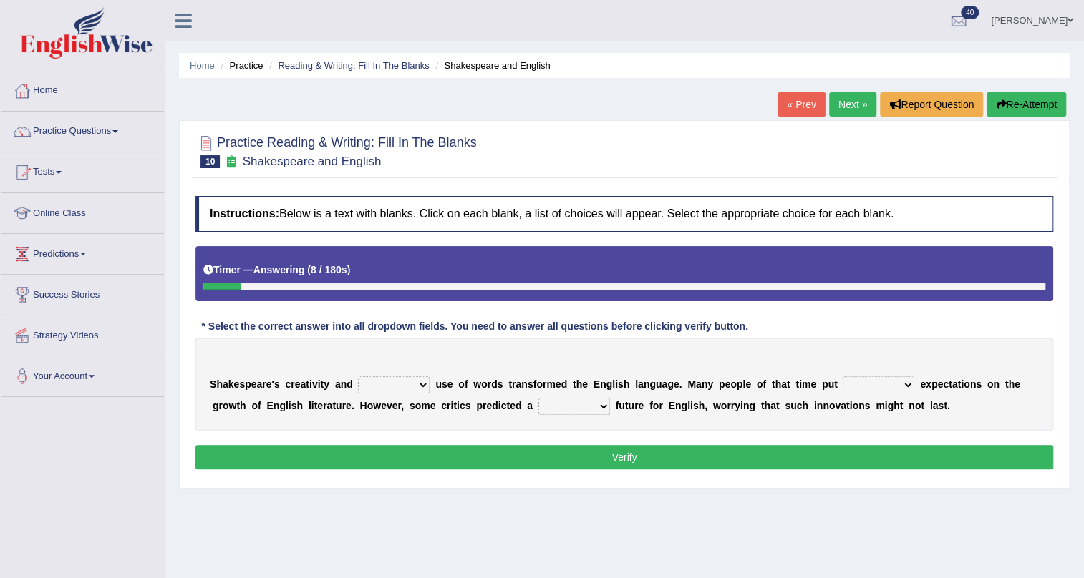
click at [412, 389] on select "idealized intensive fancied inventive" at bounding box center [394, 385] width 72 height 17
select select "intensive"
click at [358, 377] on select "idealized intensive fancied inventive" at bounding box center [394, 385] width 72 height 17
click at [885, 384] on select "wide much high more" at bounding box center [879, 385] width 72 height 17
select select "more"
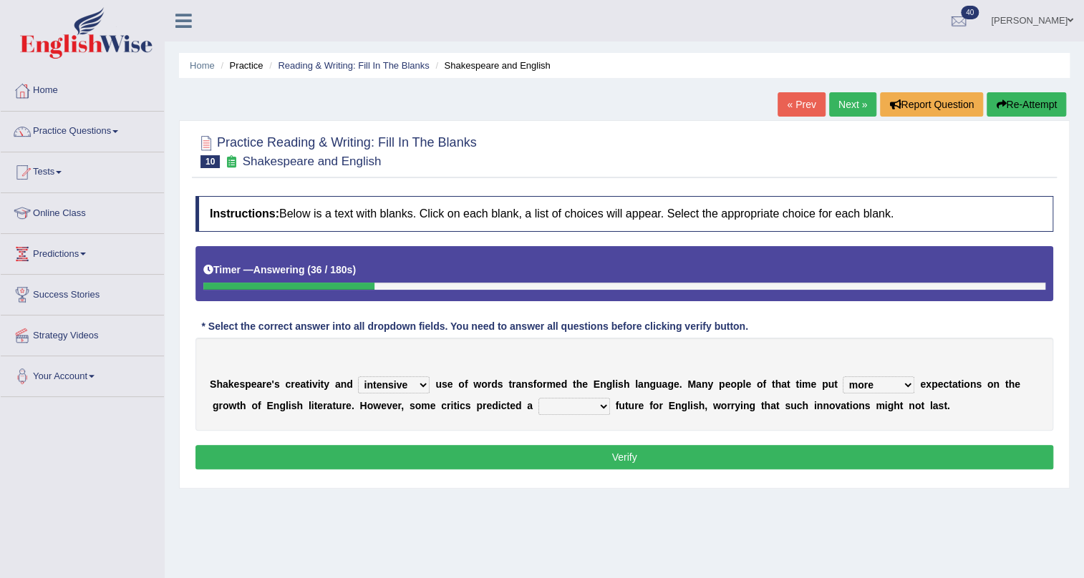
click at [843, 377] on select "wide much high more" at bounding box center [879, 385] width 72 height 17
click at [589, 407] on select "monetary promising irresistible daunting" at bounding box center [574, 406] width 72 height 17
select select "promising"
click at [538, 398] on select "monetary promising irresistible daunting" at bounding box center [574, 406] width 72 height 17
click at [577, 450] on button "Verify" at bounding box center [624, 457] width 858 height 24
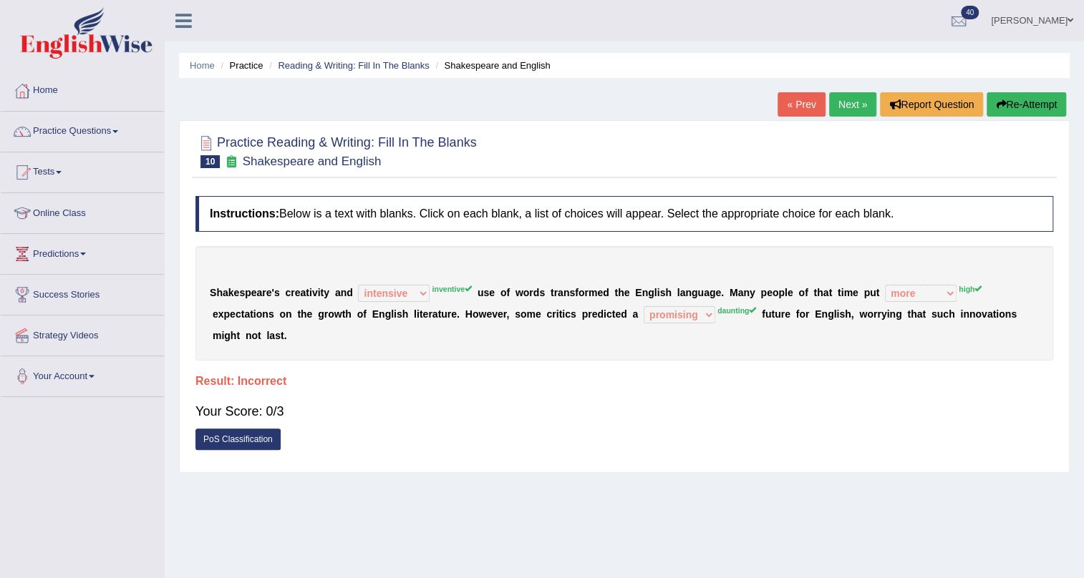
click at [1014, 102] on button "Re-Attempt" at bounding box center [1025, 104] width 79 height 24
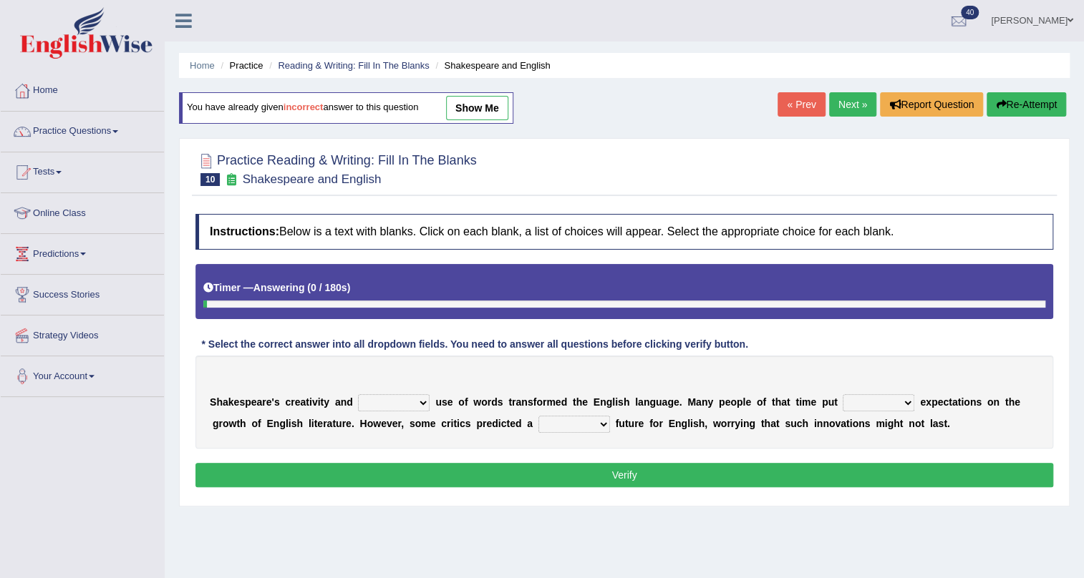
click at [424, 404] on select "idealized intensive fancied inventive" at bounding box center [394, 402] width 72 height 17
select select "inventive"
click at [358, 394] on select "idealized intensive fancied inventive" at bounding box center [394, 402] width 72 height 17
click at [904, 397] on select "wide much high more" at bounding box center [879, 402] width 72 height 17
select select "high"
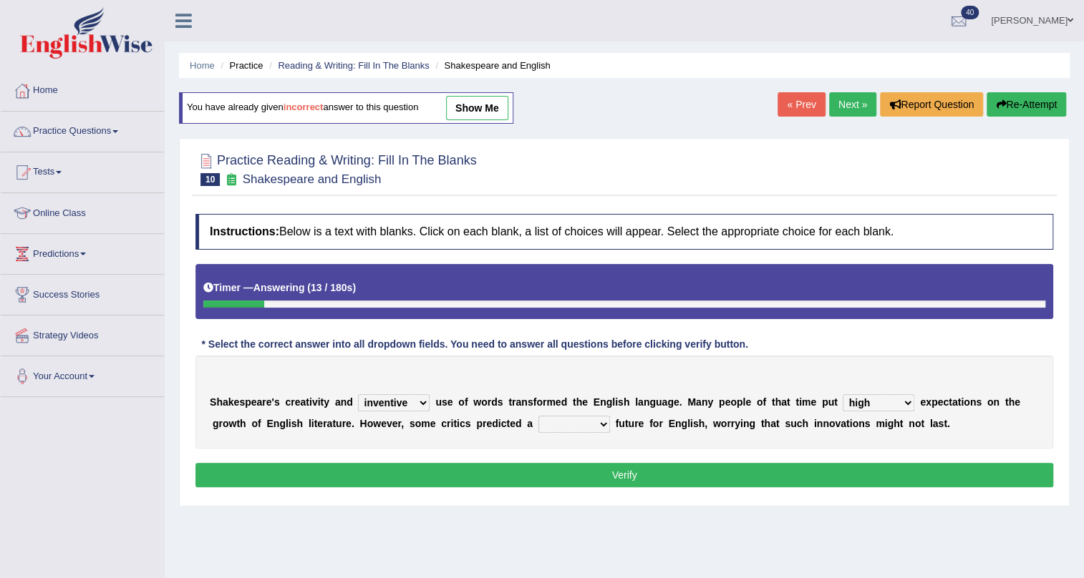
click at [843, 394] on select "wide much high more" at bounding box center [879, 402] width 72 height 17
click at [598, 423] on select "monetary promising irresistible daunting" at bounding box center [574, 424] width 72 height 17
select select "daunting"
click at [538, 416] on select "monetary promising irresistible daunting" at bounding box center [574, 424] width 72 height 17
click at [632, 472] on button "Verify" at bounding box center [624, 475] width 858 height 24
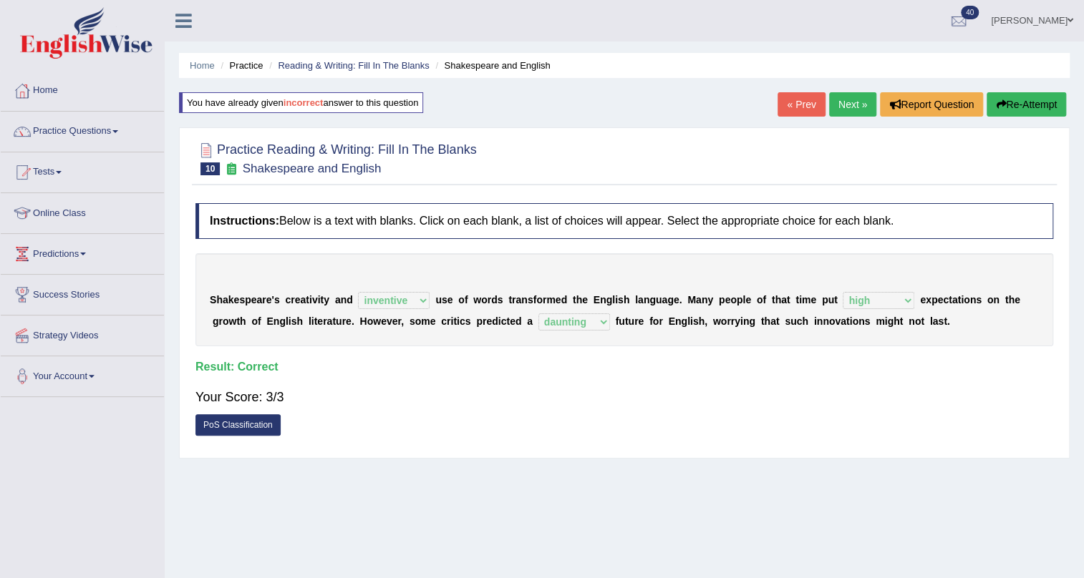
click at [837, 107] on link "Next »" at bounding box center [852, 104] width 47 height 24
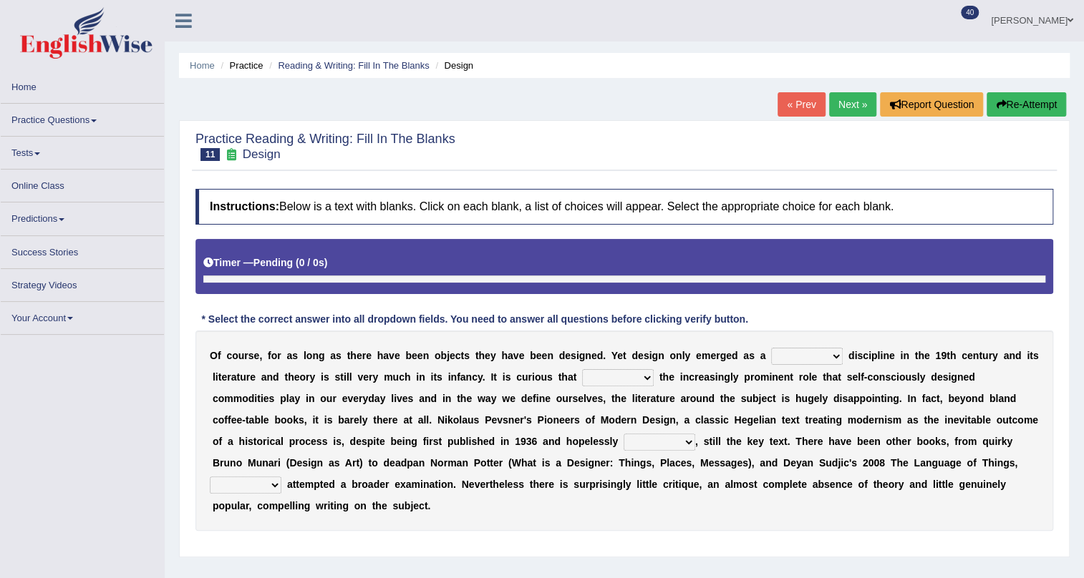
click at [82, 111] on link "Practice Questions" at bounding box center [82, 118] width 163 height 28
click at [52, 109] on link "Practice Questions" at bounding box center [82, 118] width 163 height 28
click at [52, 115] on link "Practice Questions" at bounding box center [82, 118] width 163 height 28
click at [59, 120] on link "Practice Questions" at bounding box center [82, 118] width 163 height 28
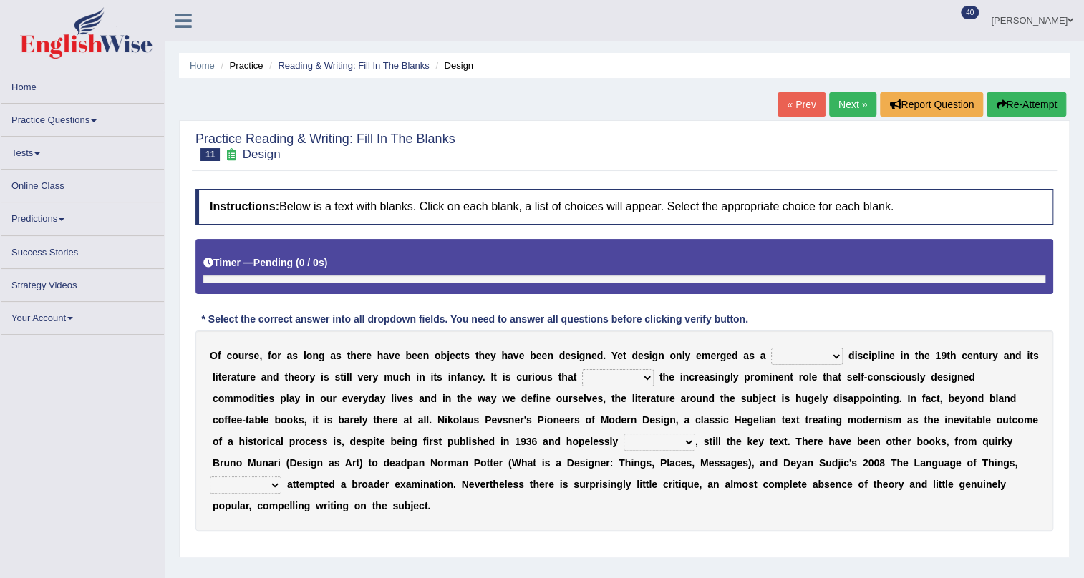
click at [54, 120] on link "Practice Questions" at bounding box center [82, 118] width 163 height 28
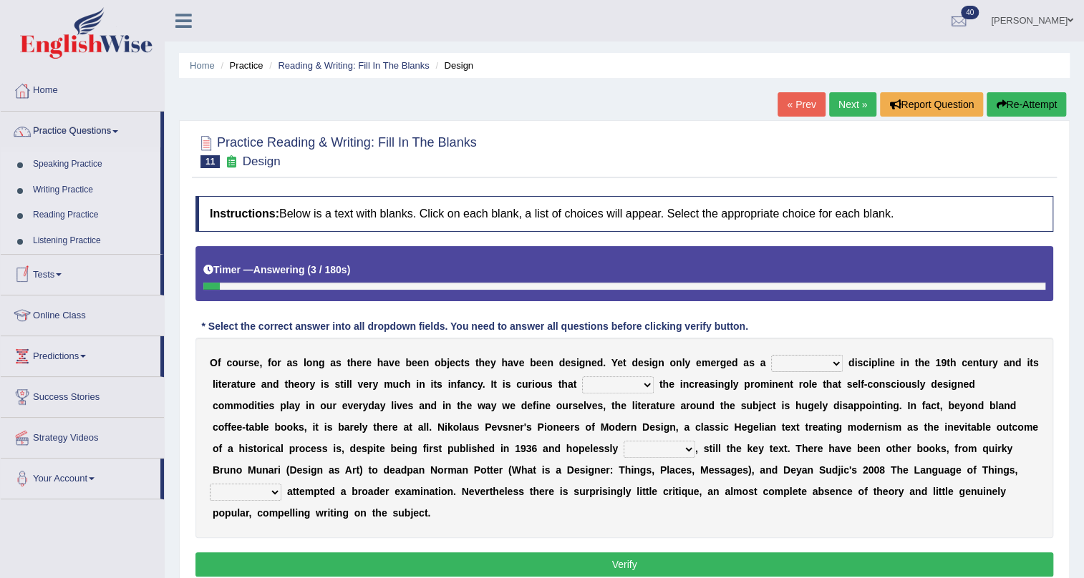
click at [54, 190] on link "Writing Practice" at bounding box center [93, 191] width 134 height 26
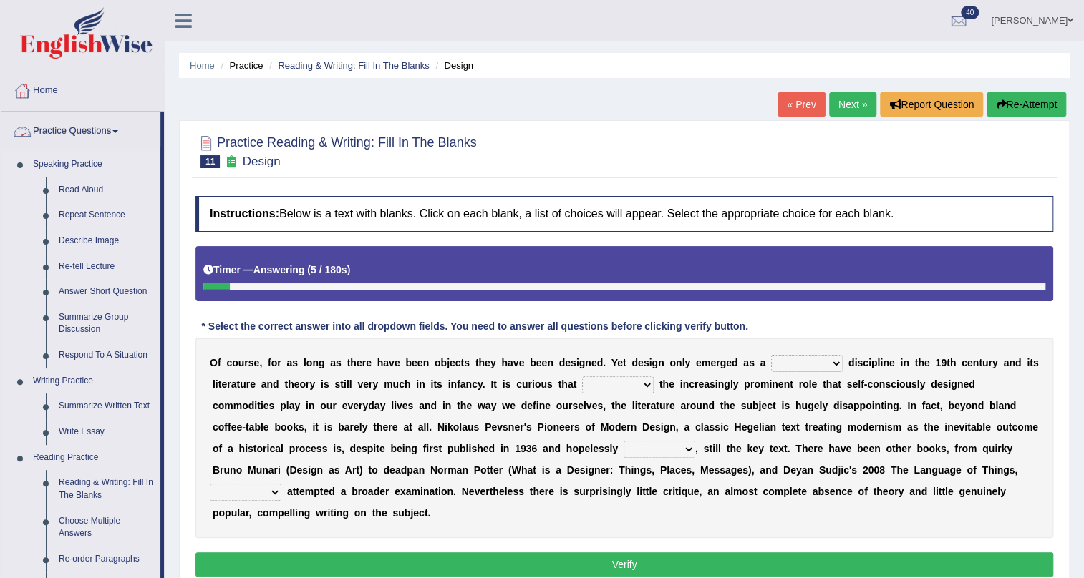
click at [92, 130] on link "Practice Questions" at bounding box center [81, 130] width 160 height 36
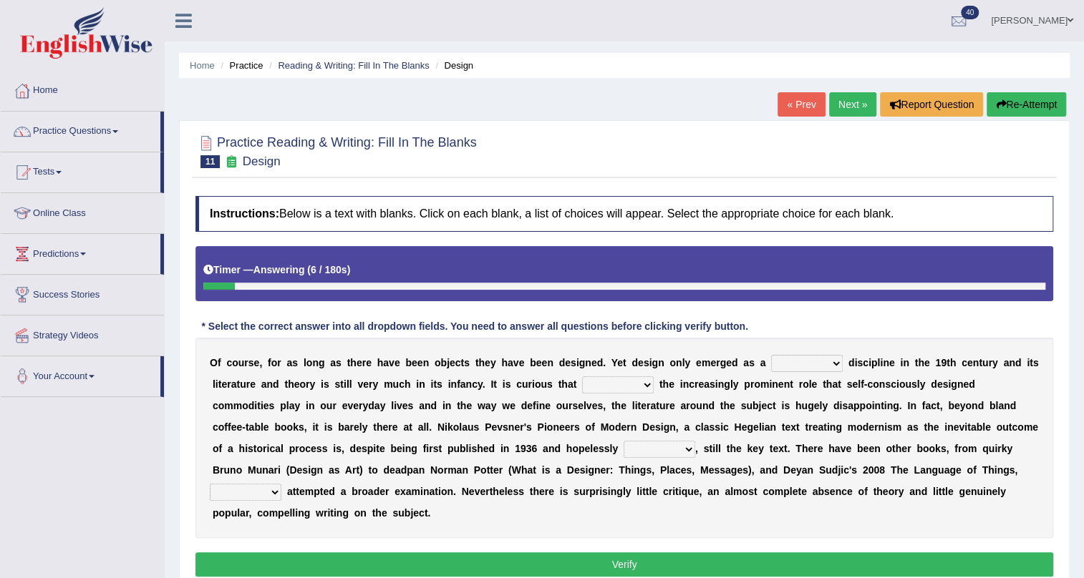
click at [90, 129] on link "Practice Questions" at bounding box center [81, 130] width 160 height 36
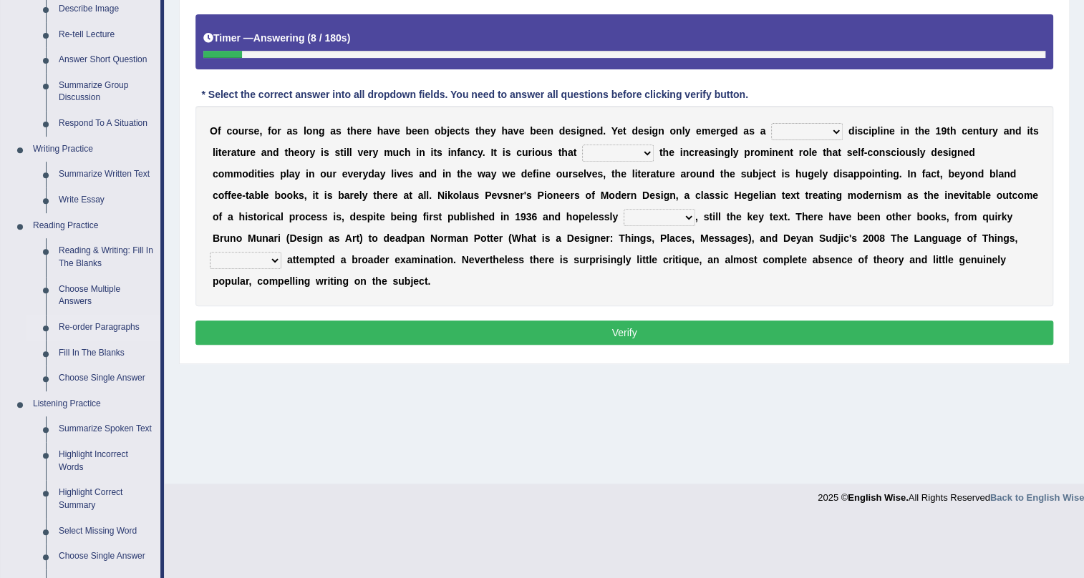
scroll to position [260, 0]
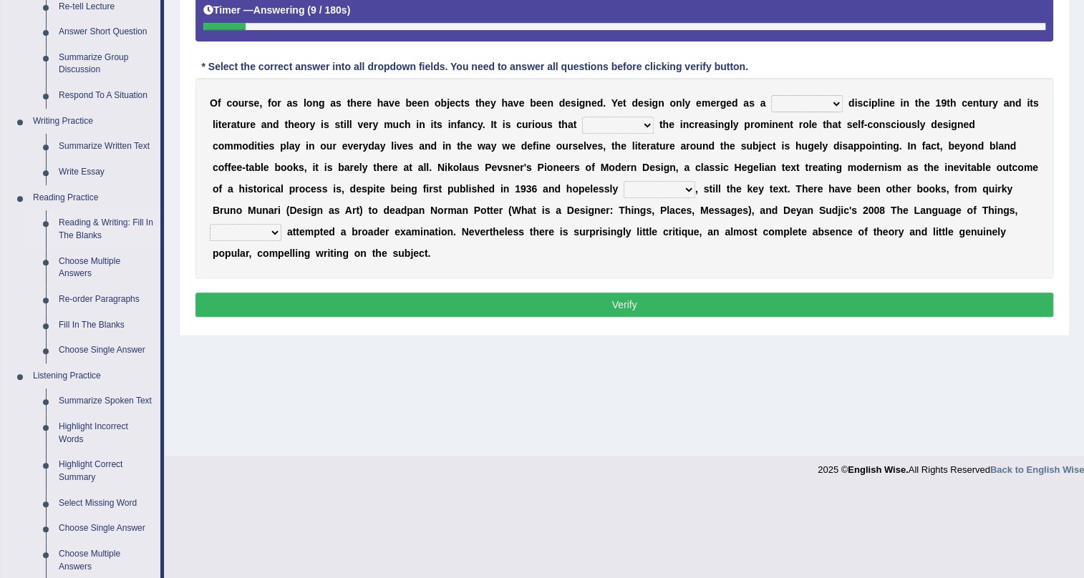
click at [81, 227] on link "Reading & Writing: Fill In The Blanks" at bounding box center [106, 229] width 108 height 38
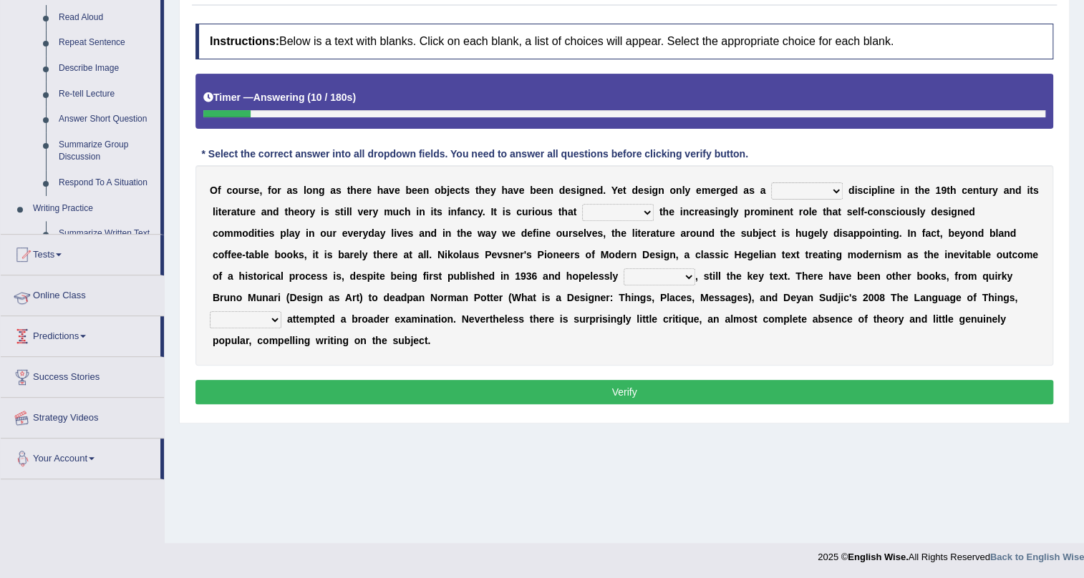
scroll to position [578, 0]
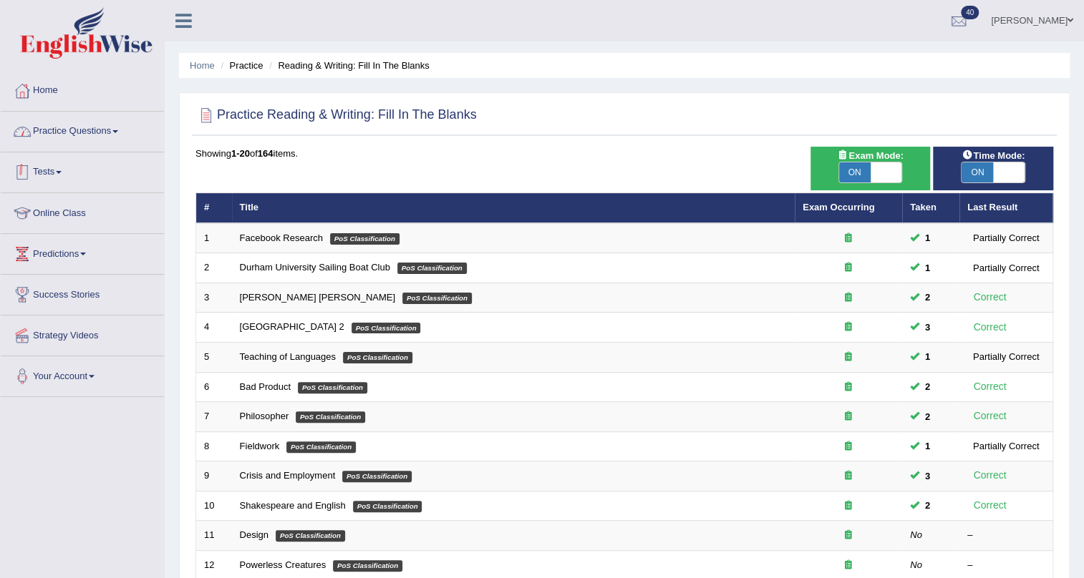
click at [89, 130] on link "Practice Questions" at bounding box center [82, 130] width 163 height 36
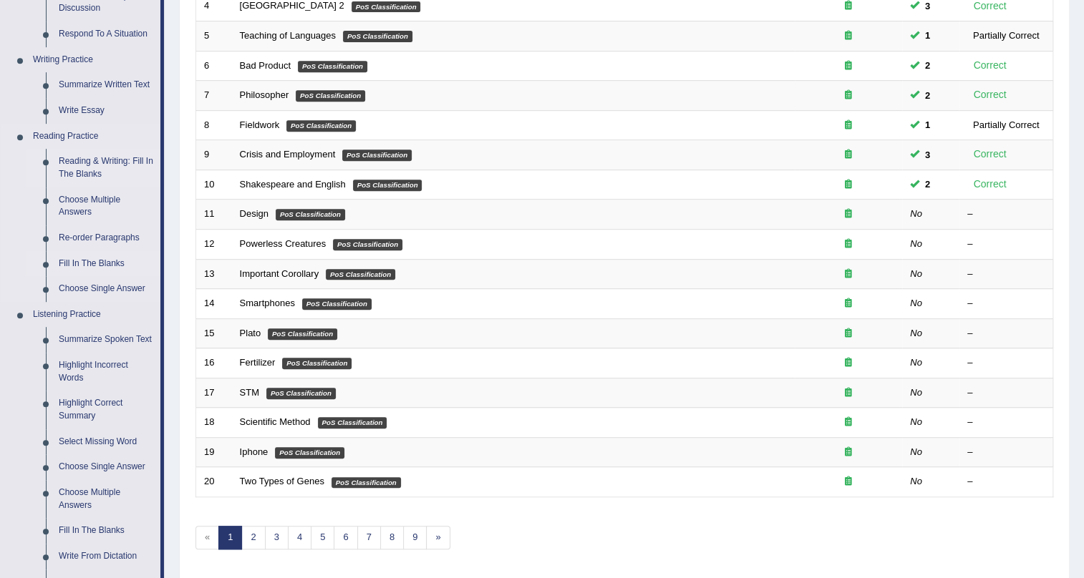
scroll to position [325, 0]
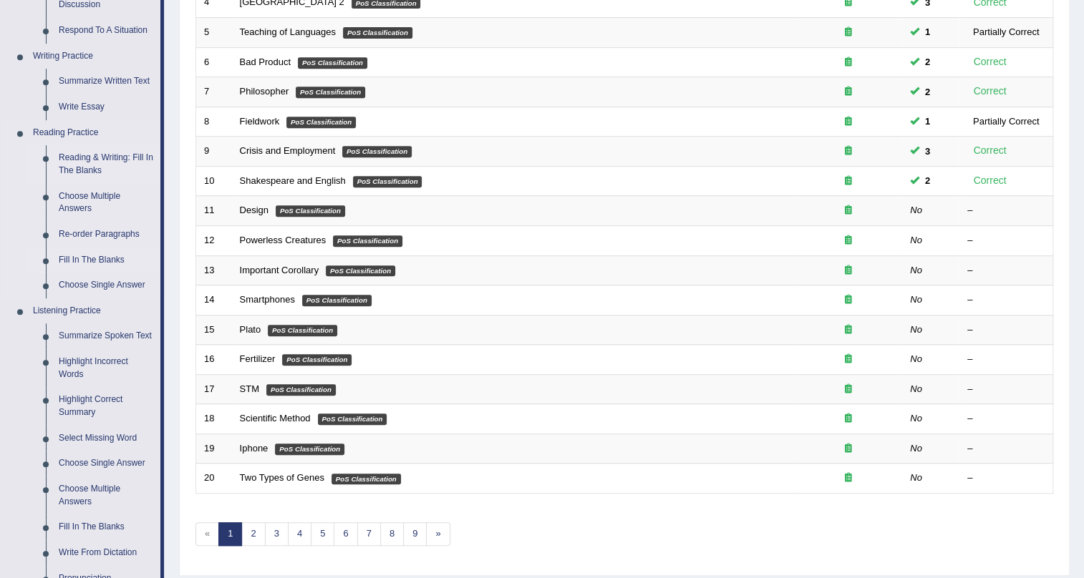
click at [104, 260] on link "Fill In The Blanks" at bounding box center [106, 261] width 108 height 26
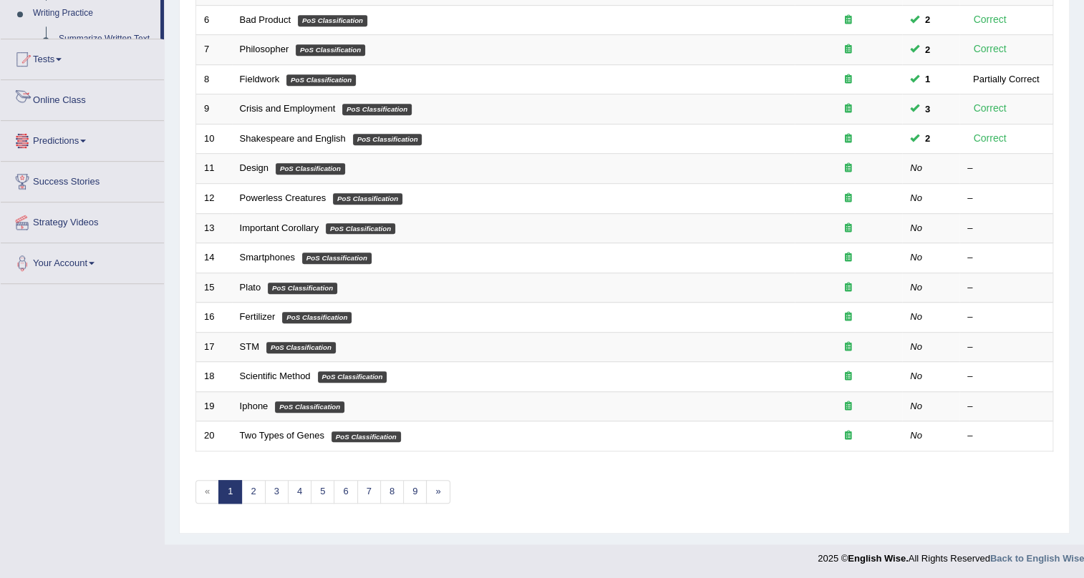
scroll to position [521, 0]
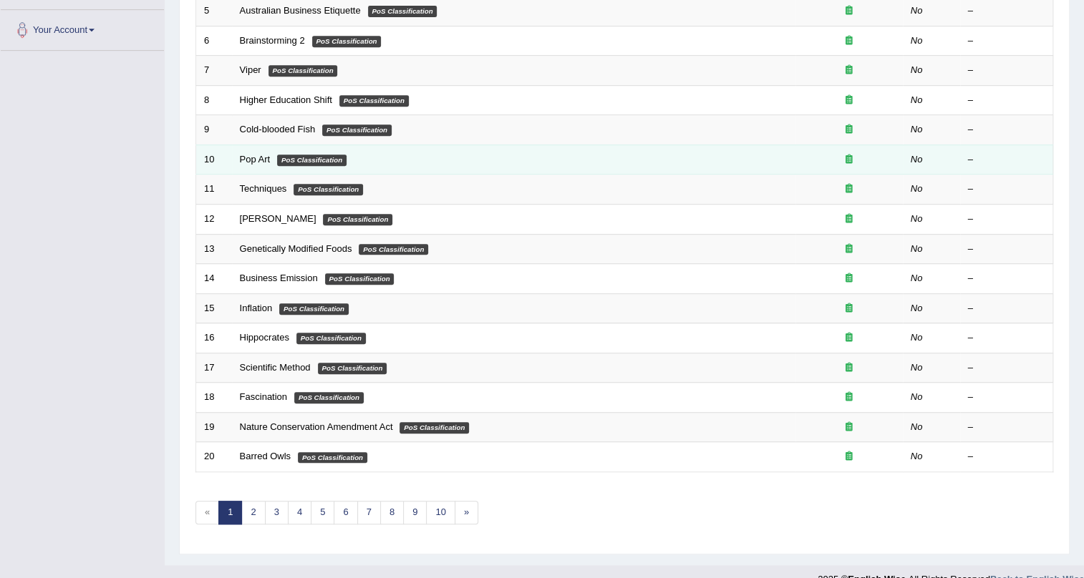
scroll to position [367, 0]
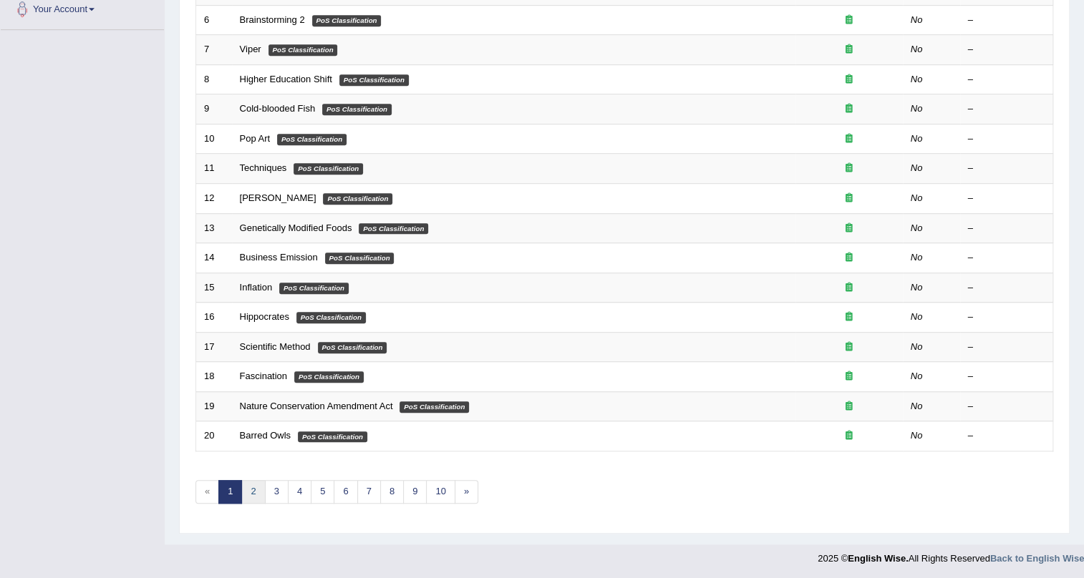
click at [248, 486] on link "2" at bounding box center [253, 492] width 24 height 24
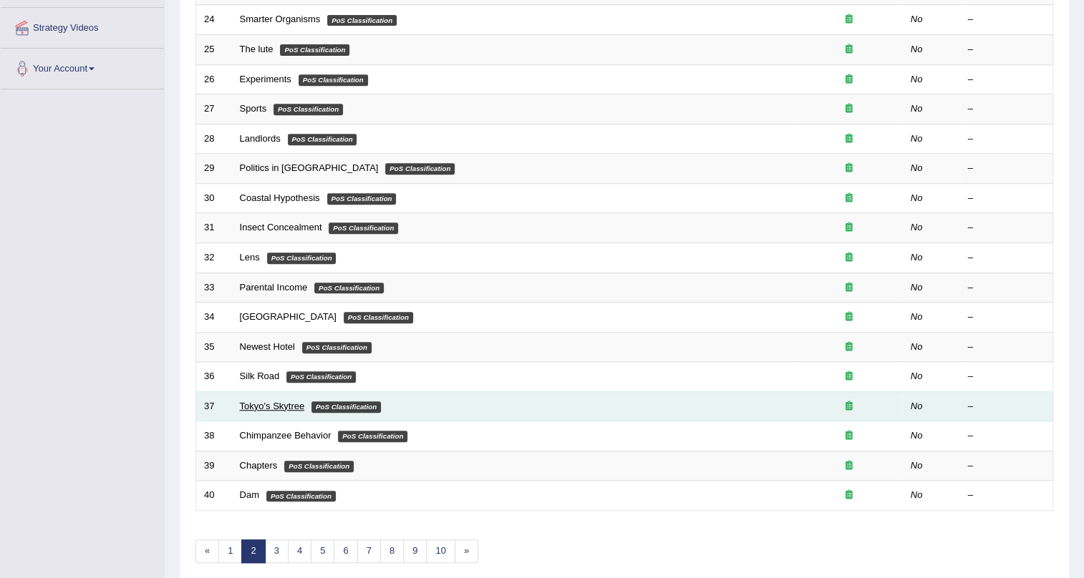
scroll to position [367, 0]
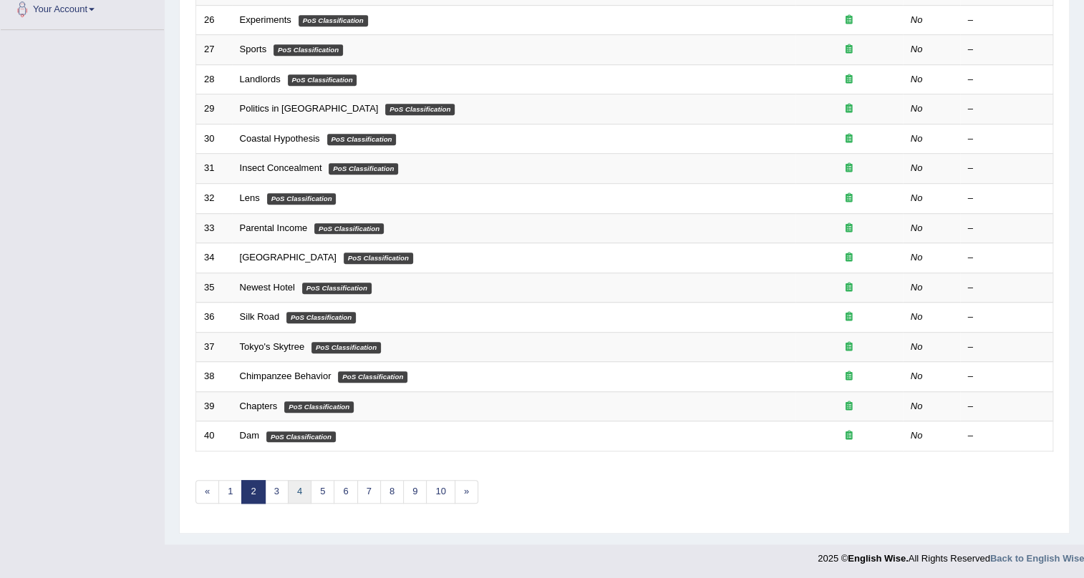
click at [288, 486] on link "4" at bounding box center [300, 492] width 24 height 24
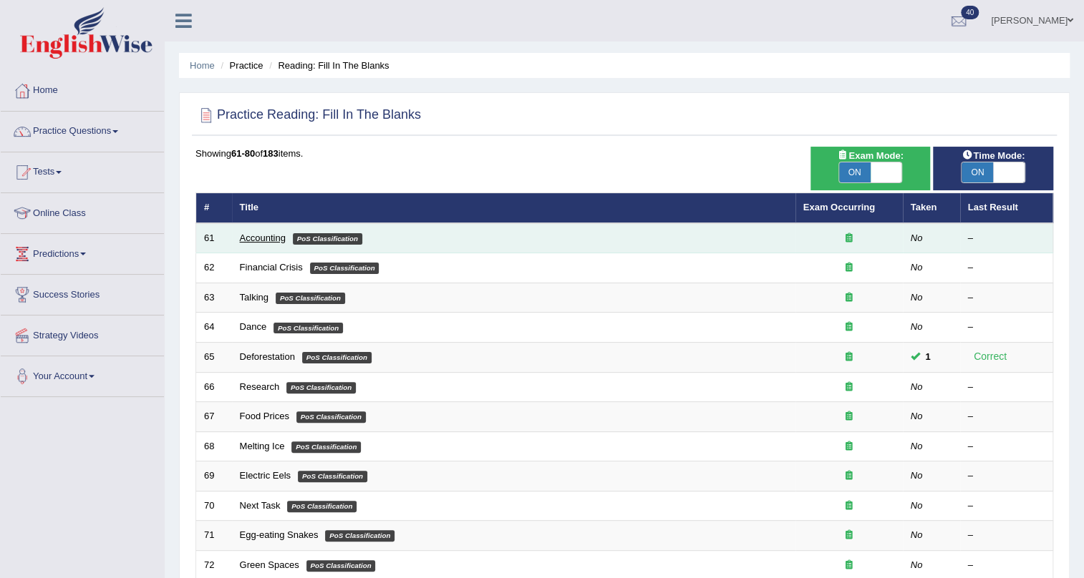
click at [265, 237] on link "Accounting" at bounding box center [263, 238] width 46 height 11
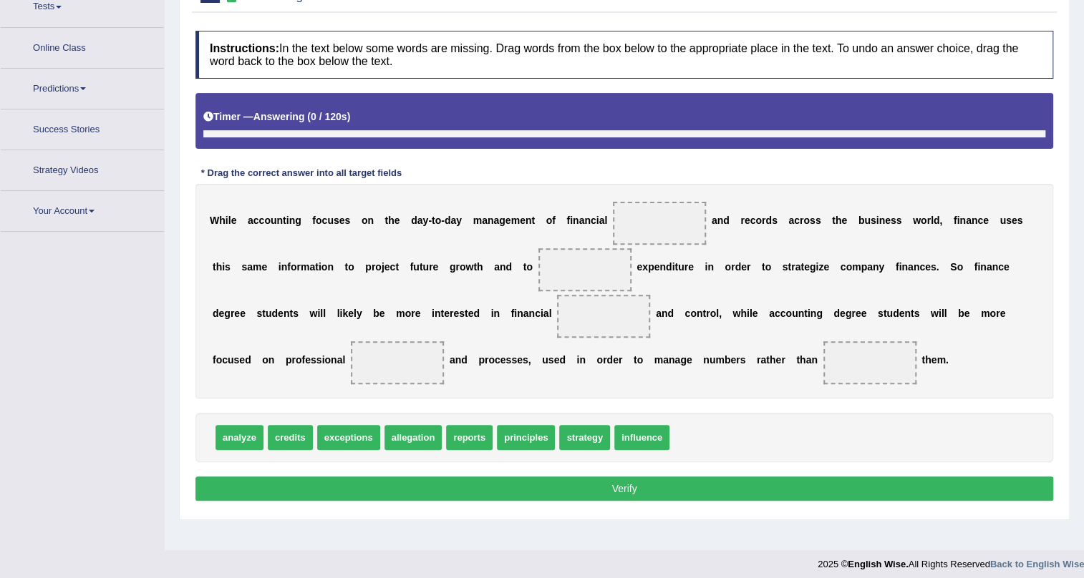
scroll to position [173, 0]
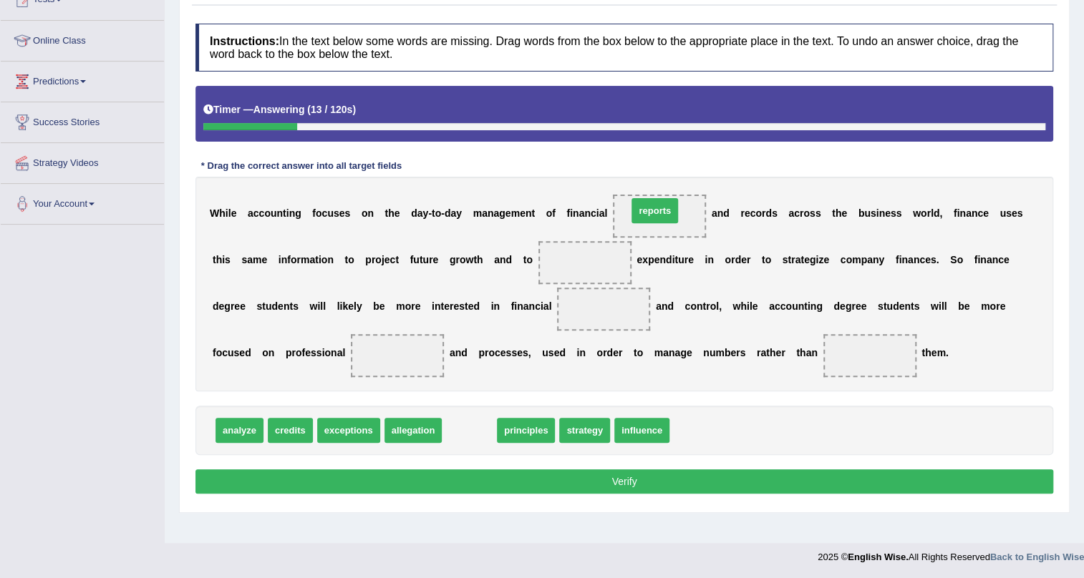
drag, startPoint x: 460, startPoint y: 431, endPoint x: 646, endPoint y: 211, distance: 287.5
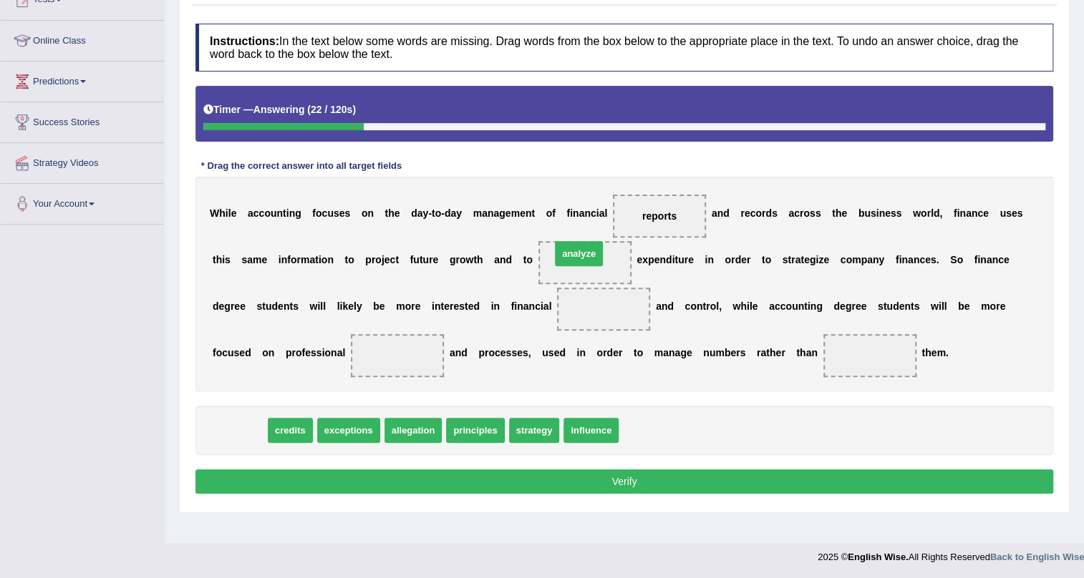
drag, startPoint x: 231, startPoint y: 428, endPoint x: 570, endPoint y: 251, distance: 382.6
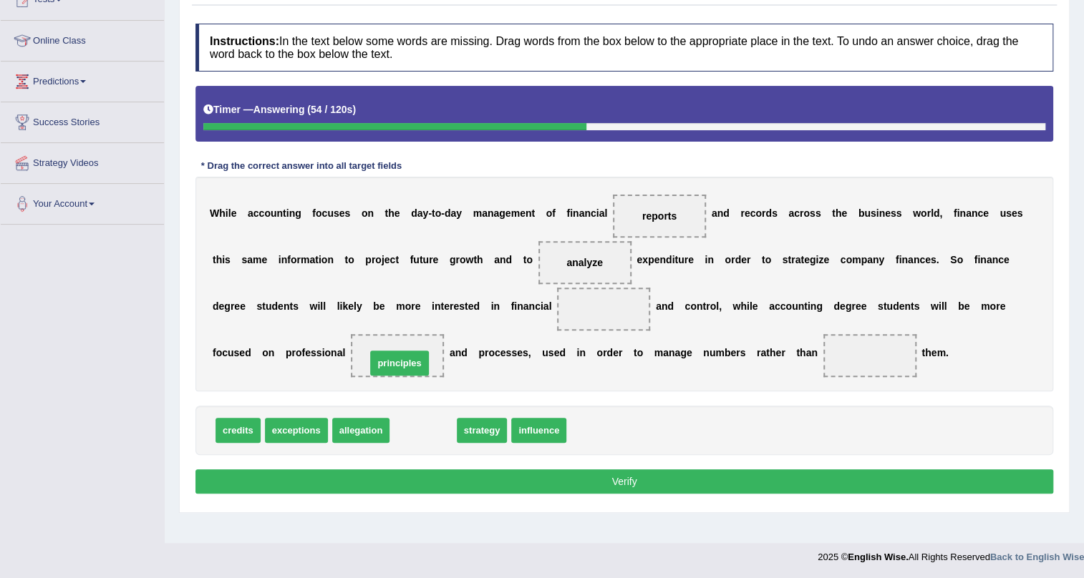
drag, startPoint x: 424, startPoint y: 433, endPoint x: 402, endPoint y: 364, distance: 72.2
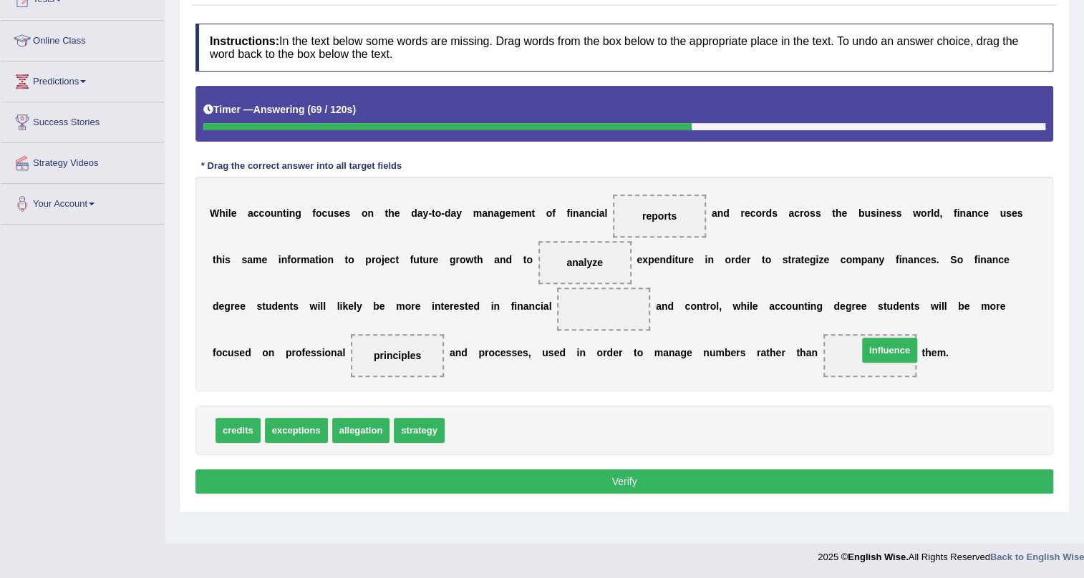
drag, startPoint x: 470, startPoint y: 432, endPoint x: 885, endPoint y: 351, distance: 423.1
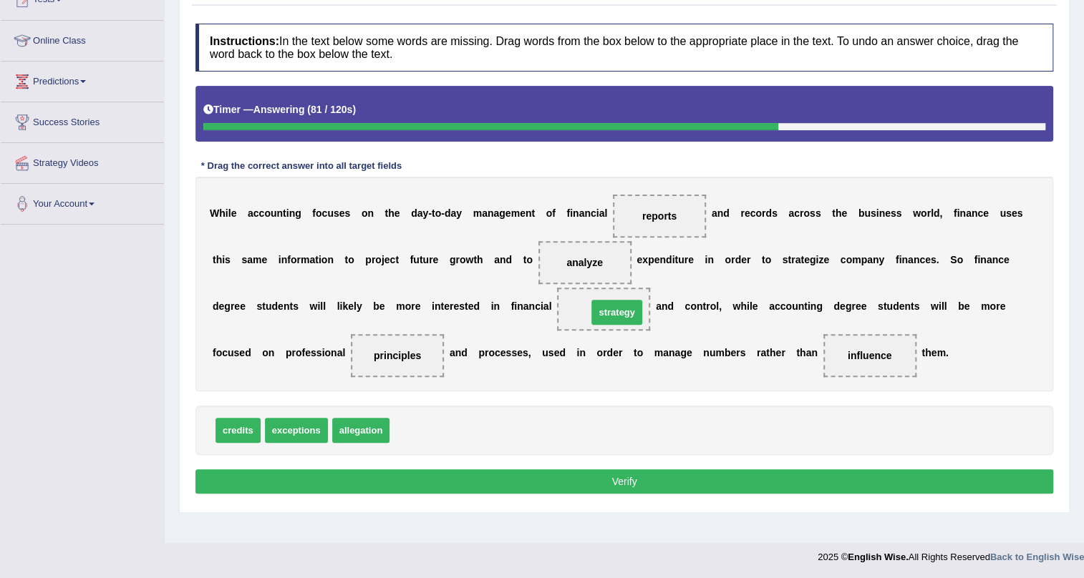
drag, startPoint x: 417, startPoint y: 430, endPoint x: 605, endPoint y: 309, distance: 223.8
click at [582, 482] on button "Verify" at bounding box center [624, 482] width 858 height 24
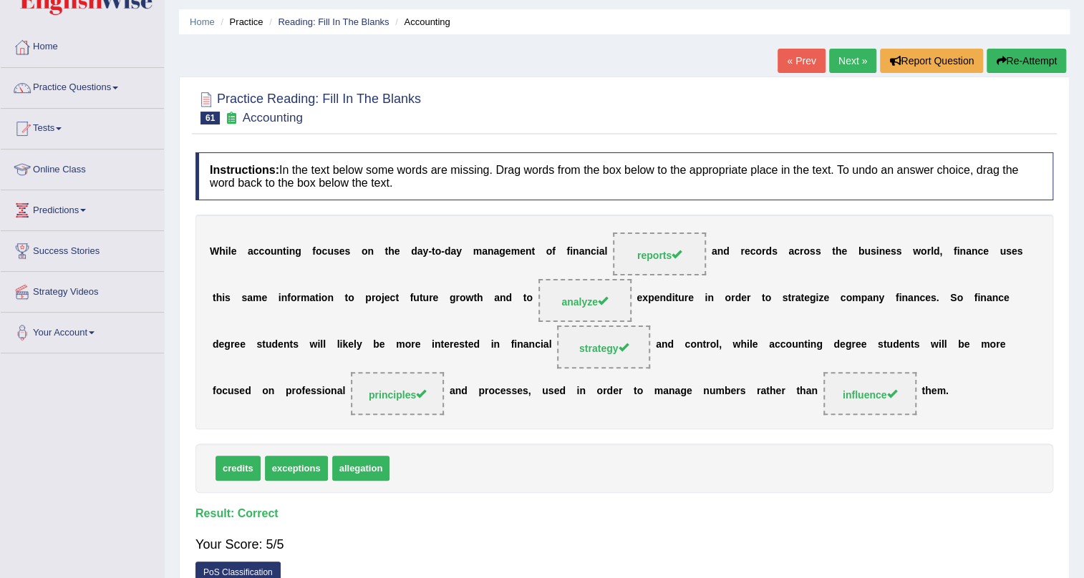
scroll to position [64, 0]
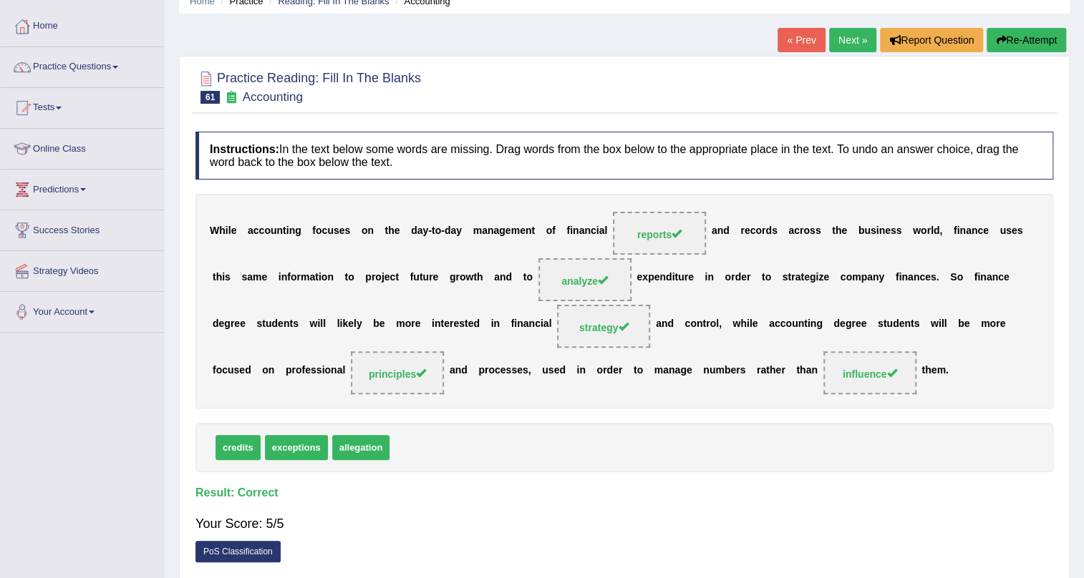
click at [840, 42] on link "Next »" at bounding box center [852, 40] width 47 height 24
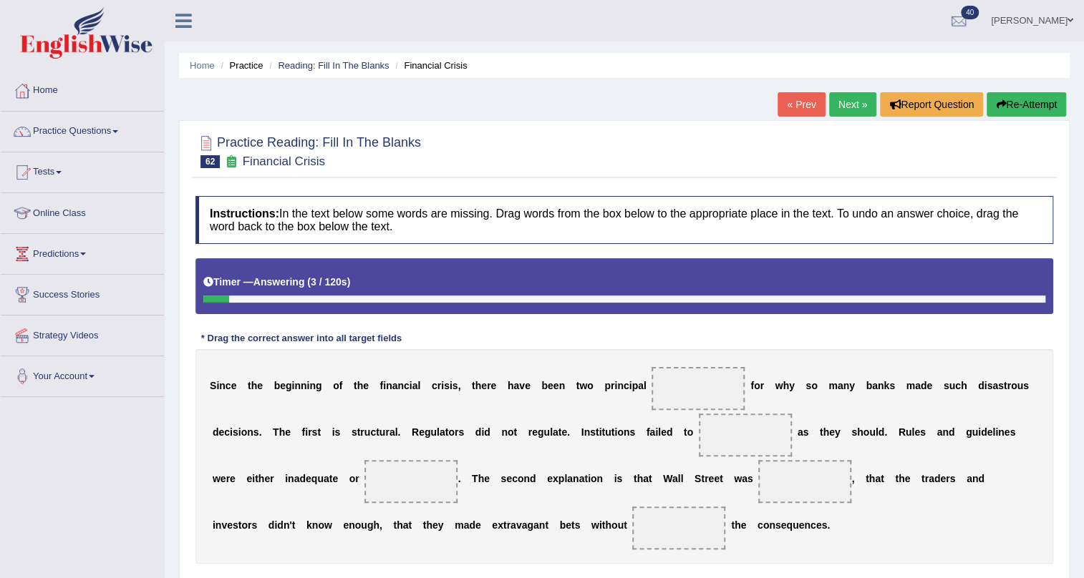
scroll to position [130, 0]
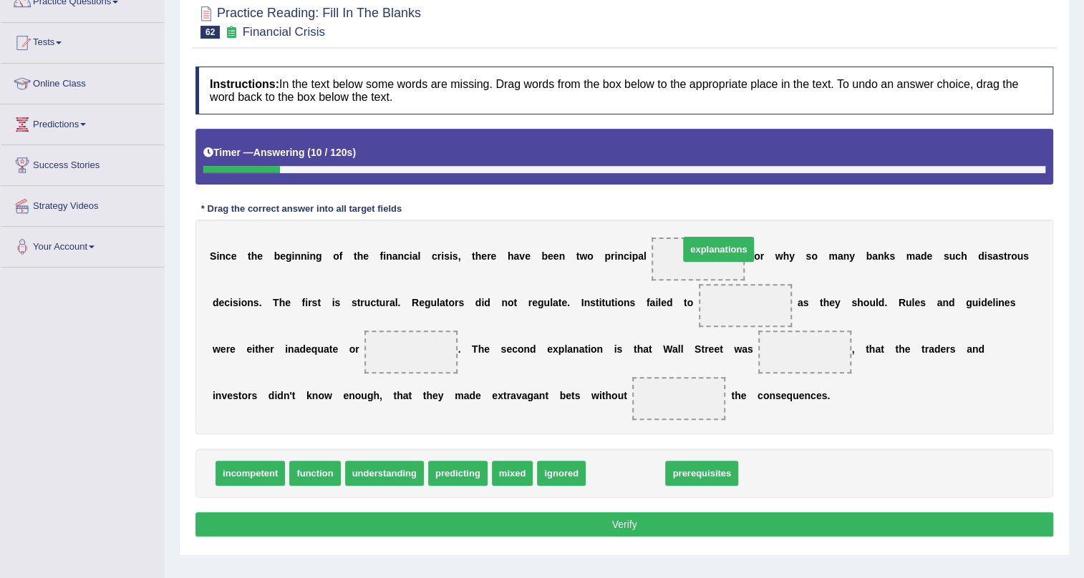
drag, startPoint x: 621, startPoint y: 472, endPoint x: 714, endPoint y: 248, distance: 243.3
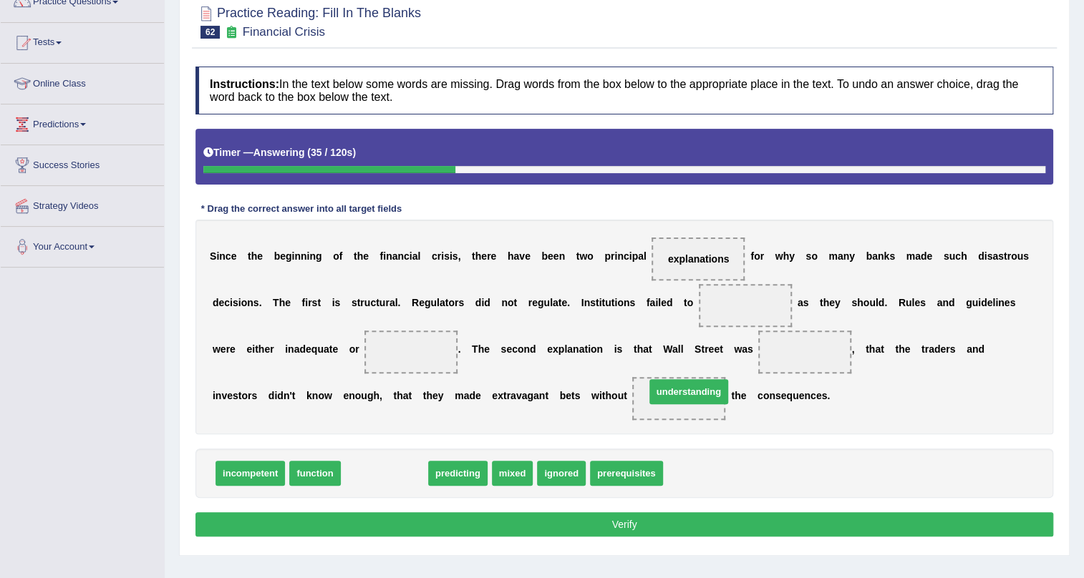
drag, startPoint x: 384, startPoint y: 465, endPoint x: 686, endPoint y: 387, distance: 312.0
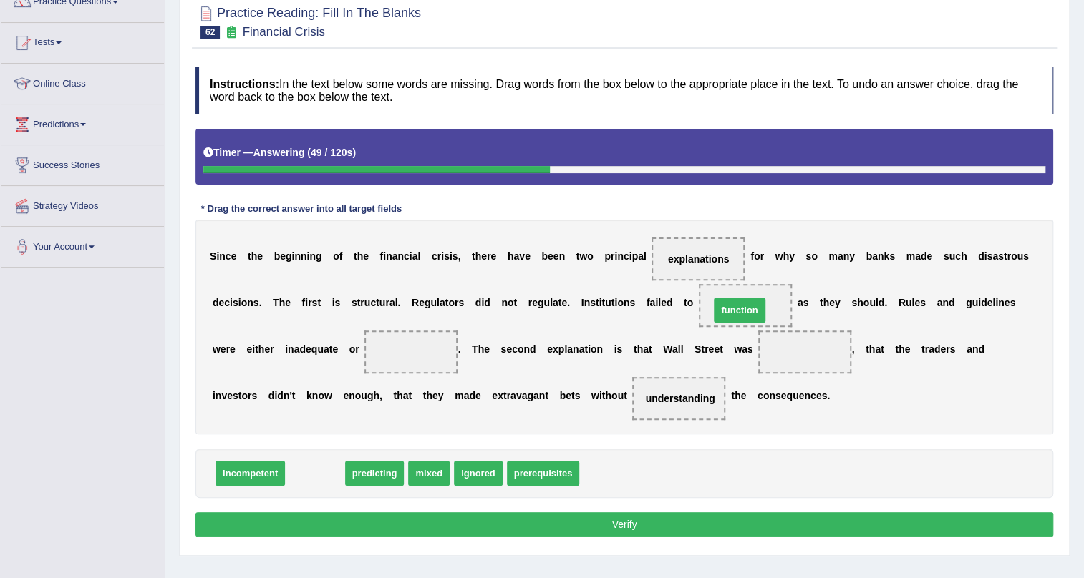
drag, startPoint x: 307, startPoint y: 472, endPoint x: 741, endPoint y: 303, distance: 465.5
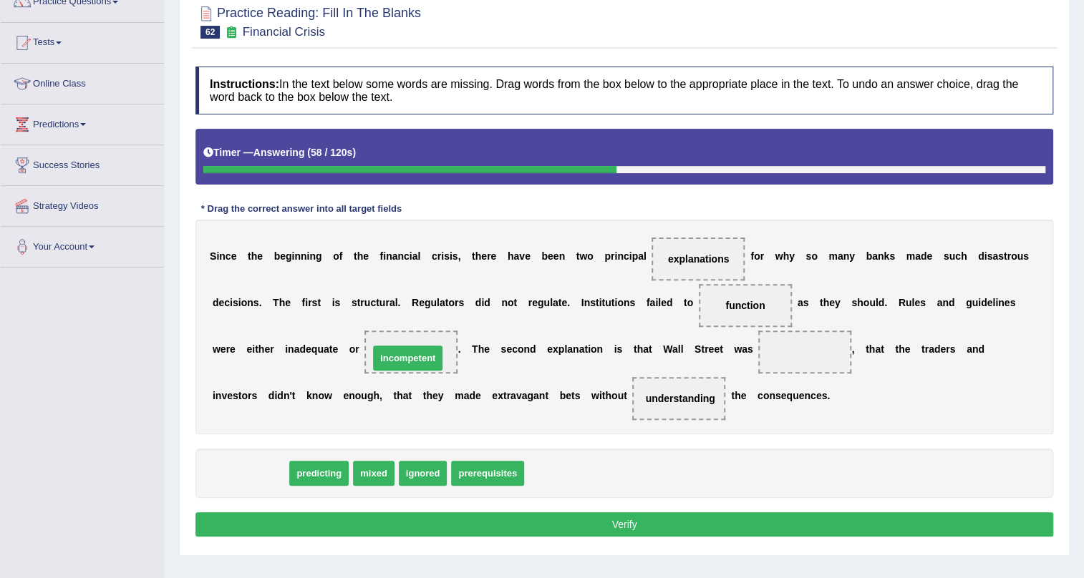
drag, startPoint x: 251, startPoint y: 472, endPoint x: 408, endPoint y: 357, distance: 195.2
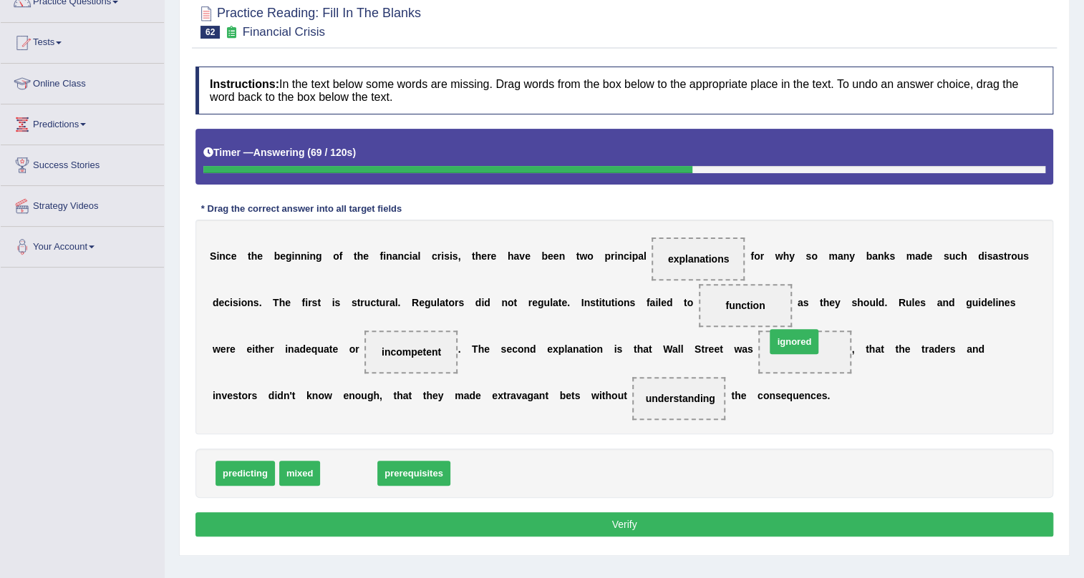
drag, startPoint x: 338, startPoint y: 475, endPoint x: 792, endPoint y: 344, distance: 473.1
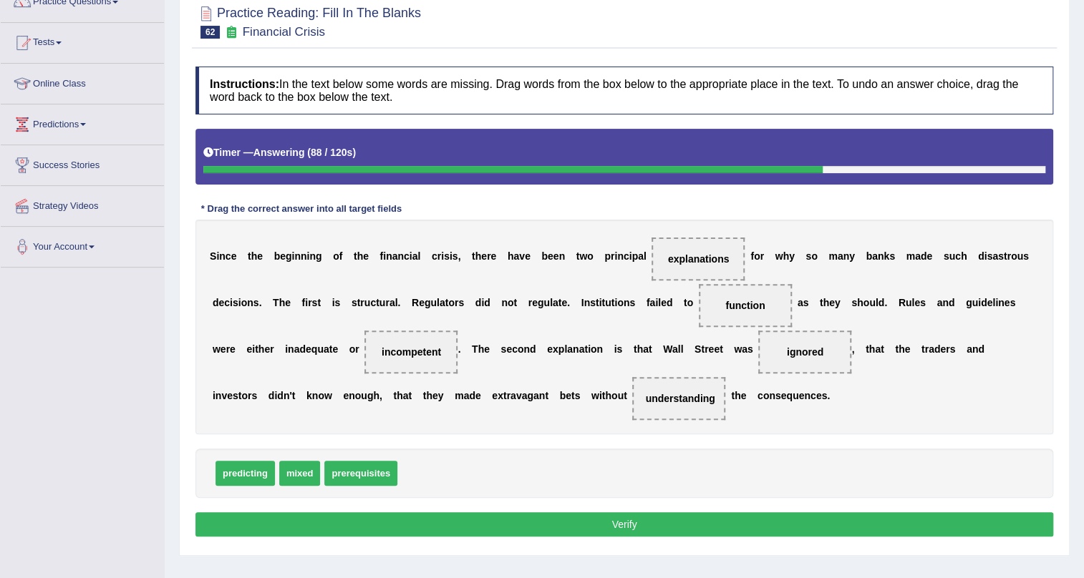
click at [583, 519] on button "Verify" at bounding box center [624, 525] width 858 height 24
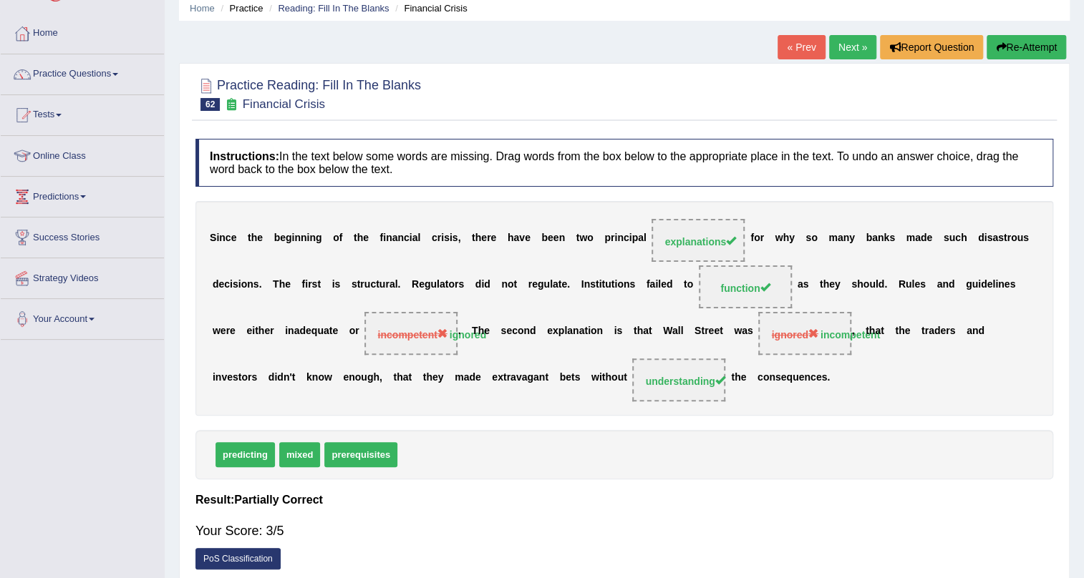
scroll to position [0, 0]
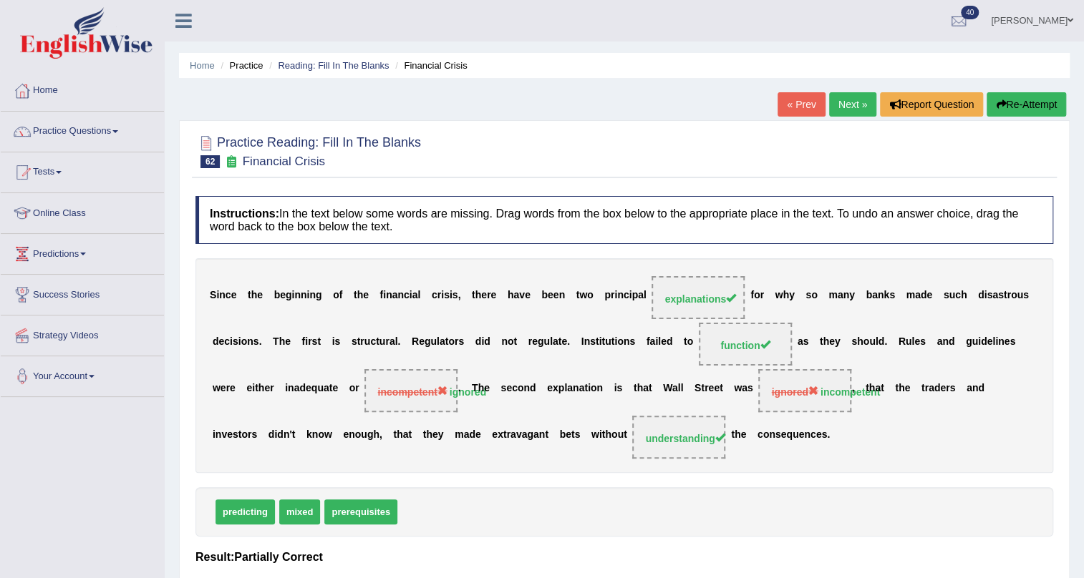
click at [1052, 14] on link "[PERSON_NAME]" at bounding box center [1032, 18] width 104 height 37
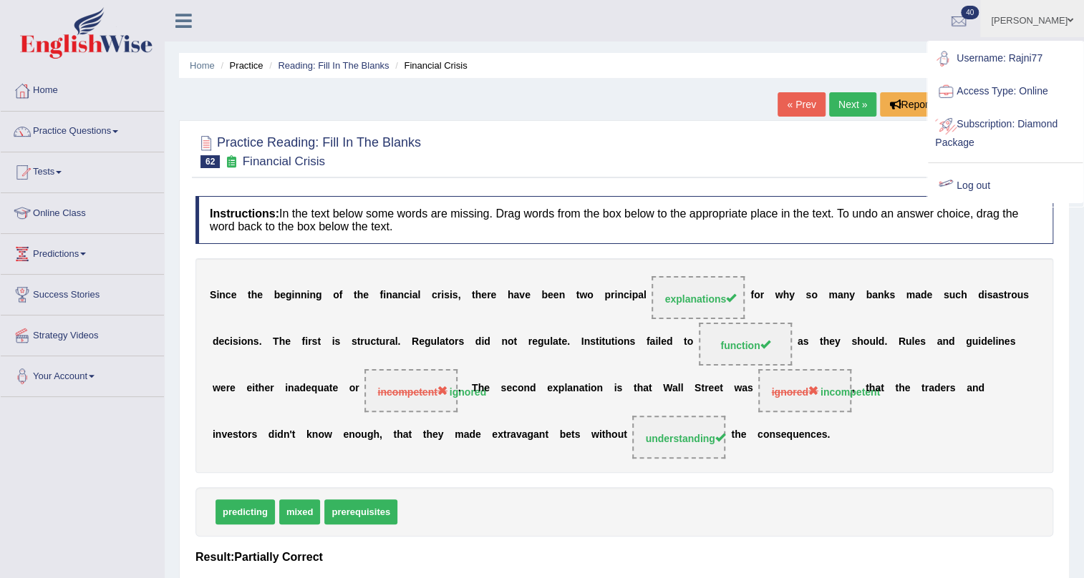
click at [973, 183] on link "Log out" at bounding box center [1005, 186] width 155 height 33
